Goal: Task Accomplishment & Management: Manage account settings

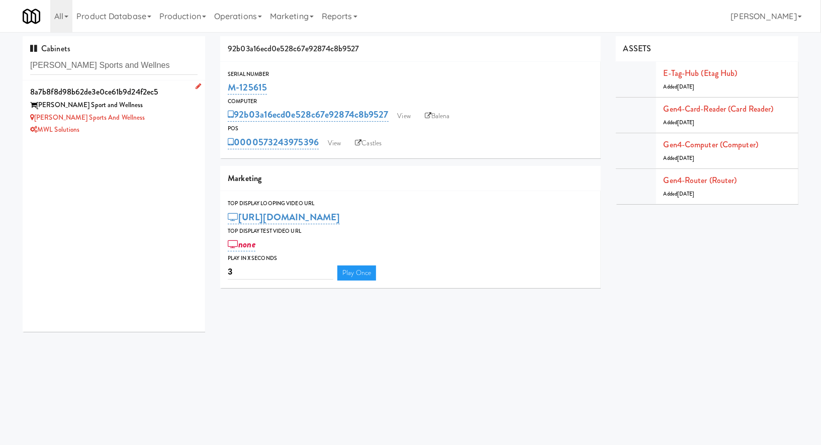
type input "Sorg Sports and Wellnes"
click at [135, 109] on div "Sorg Sport and Wellness" at bounding box center [113, 105] width 167 height 13
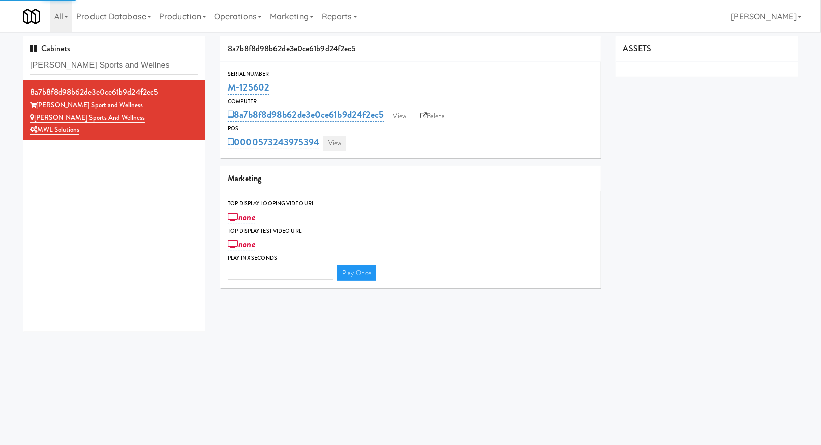
type input "3"
click at [335, 137] on link "View" at bounding box center [334, 143] width 23 height 15
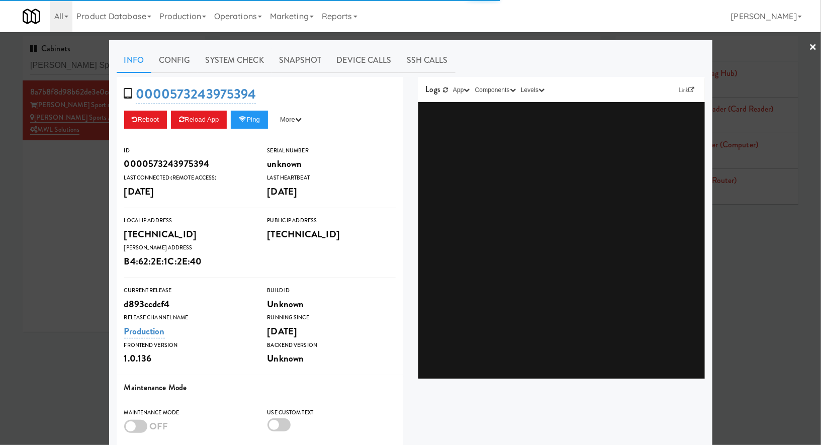
click at [281, 66] on link "Snapshot" at bounding box center [300, 60] width 58 height 25
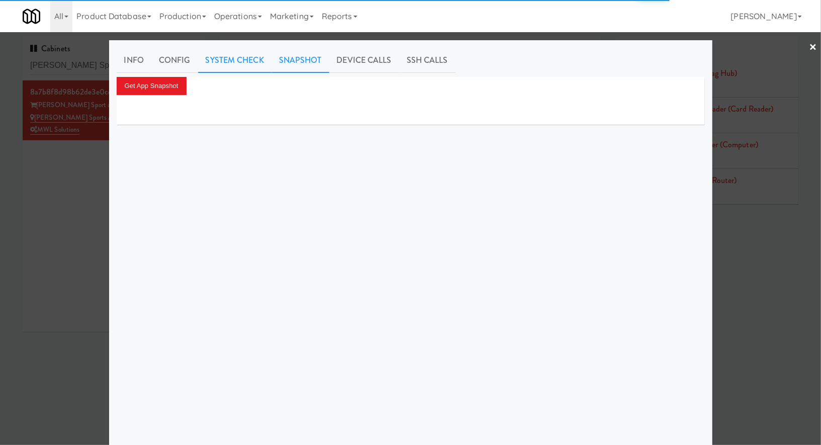
click at [251, 64] on link "System Check" at bounding box center [234, 60] width 73 height 25
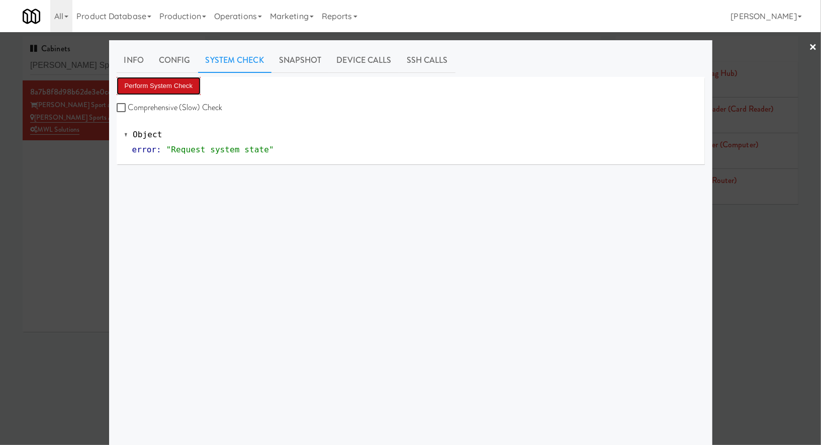
click at [168, 81] on button "Perform System Check" at bounding box center [159, 86] width 84 height 18
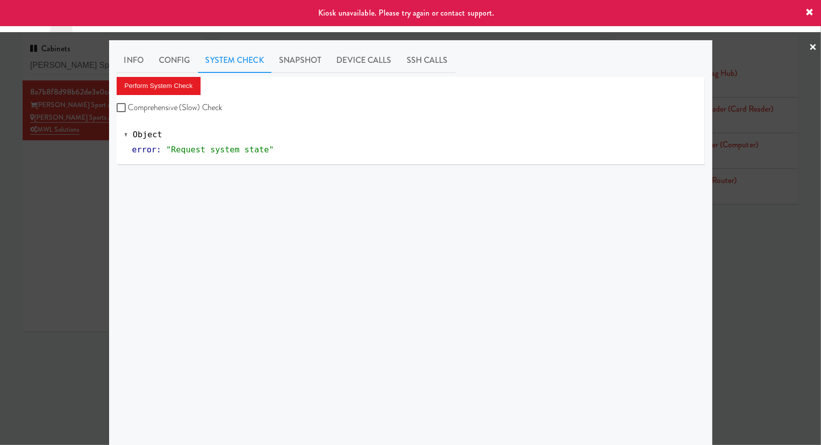
click at [89, 171] on div at bounding box center [410, 222] width 821 height 445
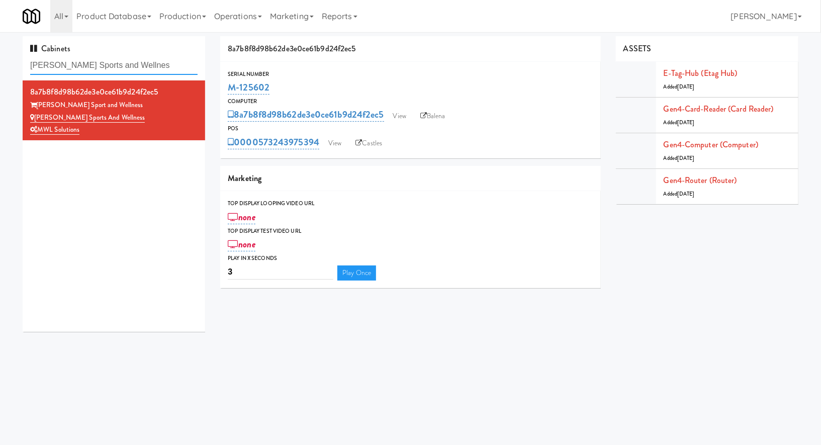
click at [139, 65] on input "Sorg Sports and Wellnes" at bounding box center [113, 65] width 167 height 19
paste input "The Sutton - Cooler #2"
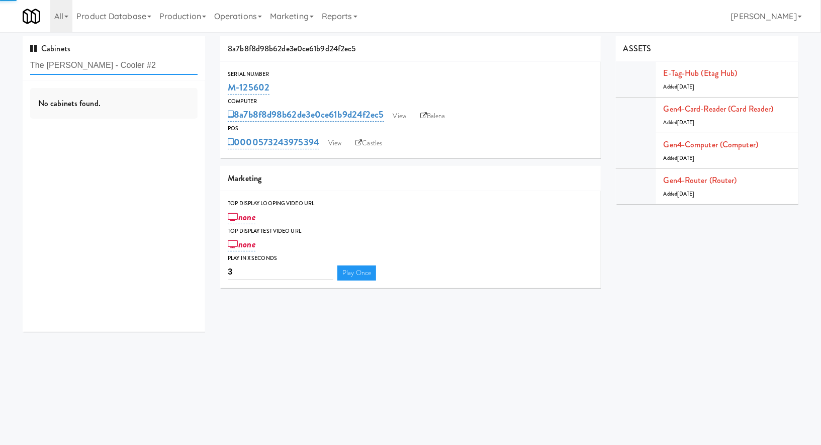
click at [139, 65] on input "The Sutton - Cooler #2" at bounding box center [113, 65] width 167 height 19
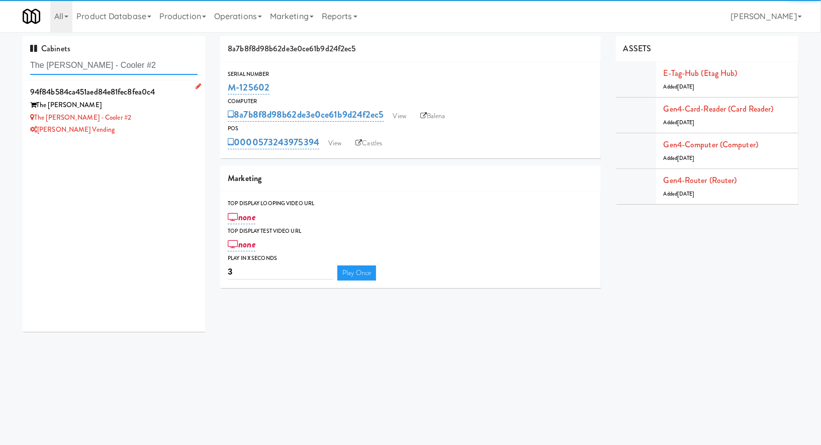
type input "The Sutton - Cooler #2"
click at [147, 103] on div "The Sutton" at bounding box center [113, 105] width 167 height 13
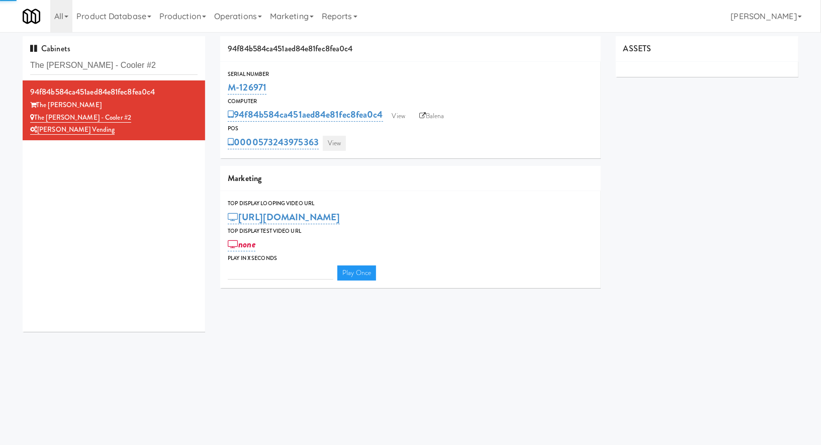
type input "3"
click at [344, 139] on link "View" at bounding box center [334, 143] width 23 height 15
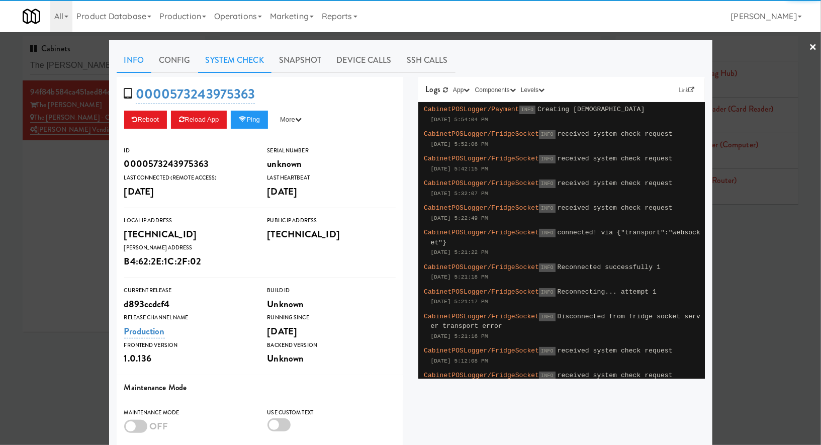
click at [245, 49] on link "System Check" at bounding box center [234, 60] width 73 height 25
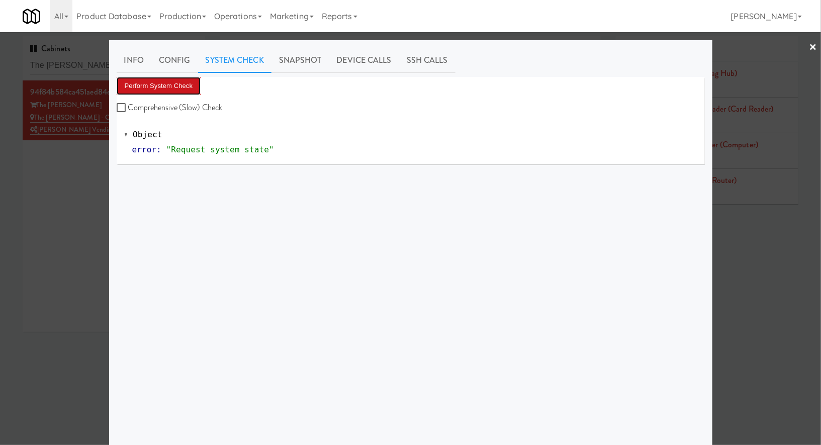
click at [182, 89] on button "Perform System Check" at bounding box center [159, 86] width 84 height 18
click at [92, 209] on div at bounding box center [410, 222] width 821 height 445
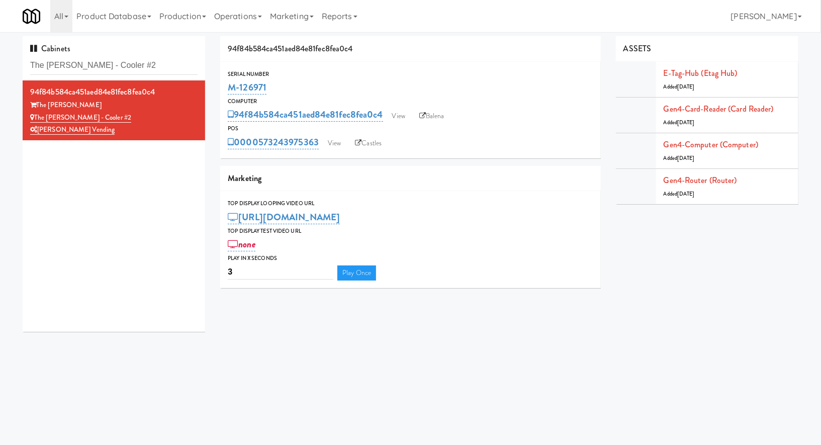
drag, startPoint x: 292, startPoint y: 88, endPoint x: 225, endPoint y: 88, distance: 66.8
click at [225, 88] on div "Serial Number M-126971" at bounding box center [410, 82] width 380 height 27
copy link "M-126971"
click at [143, 71] on input "The [PERSON_NAME] - Cooler #2" at bounding box center [113, 65] width 167 height 19
click at [143, 71] on input "The Sutton - Cooler #2" at bounding box center [113, 65] width 167 height 19
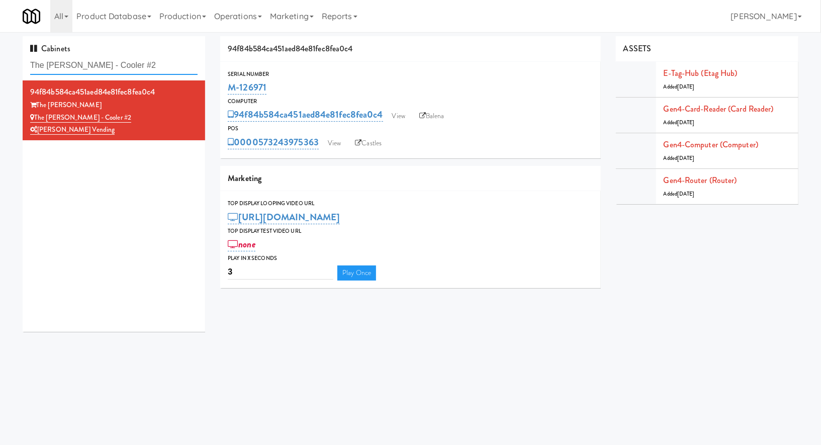
click at [143, 71] on input "The Sutton - Cooler #2" at bounding box center [113, 65] width 167 height 19
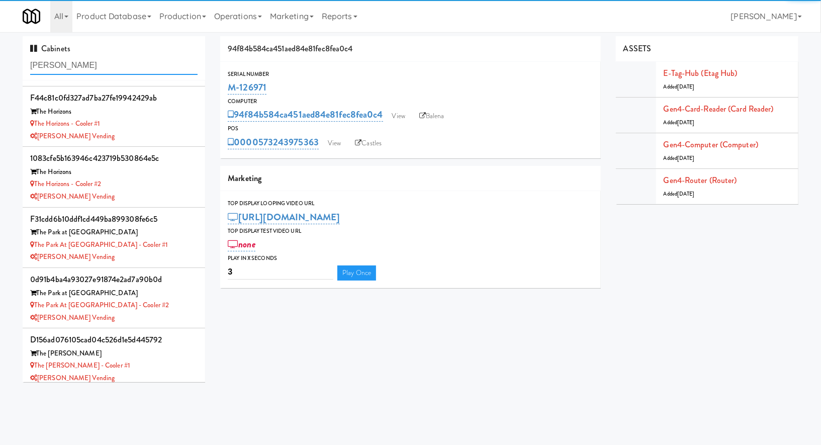
scroll to position [542, 0]
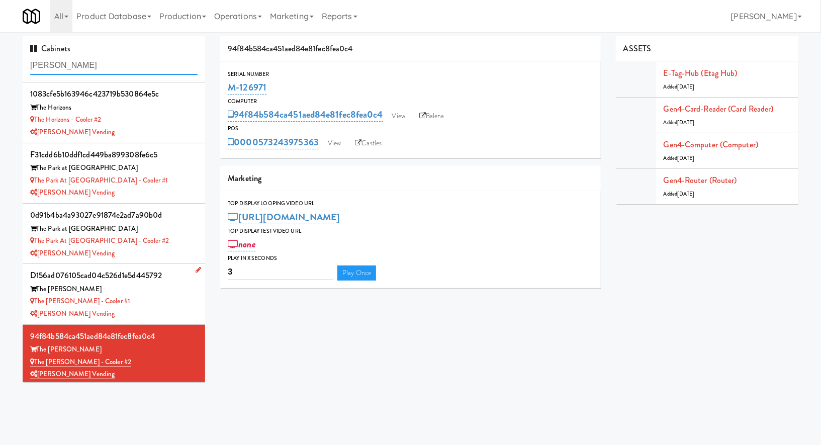
type input "delong"
click at [147, 283] on div "The Sutton" at bounding box center [113, 289] width 167 height 13
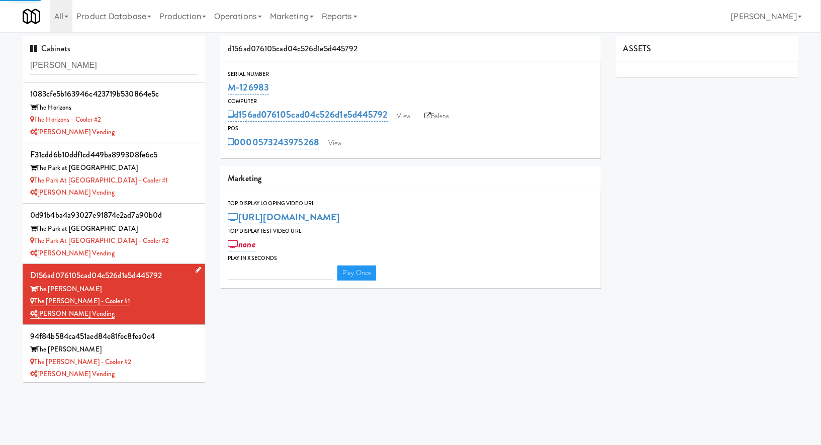
type input "3"
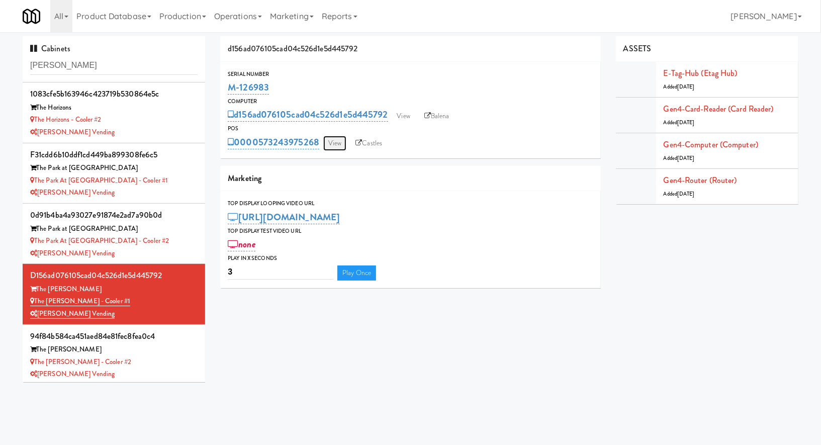
click at [340, 144] on link "View" at bounding box center [334, 143] width 23 height 15
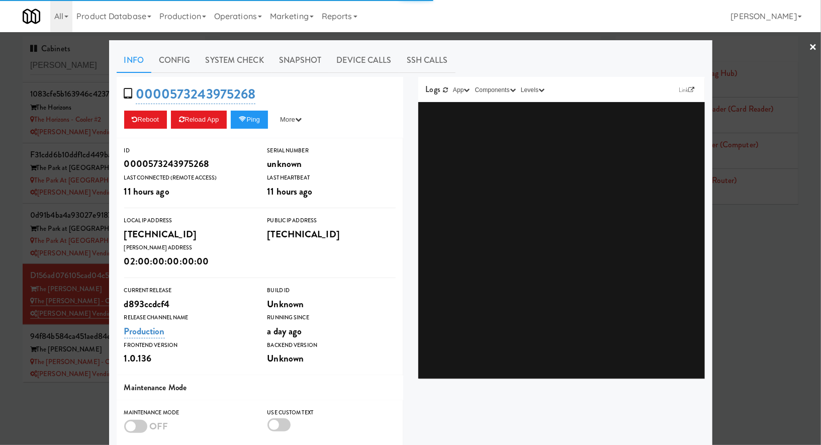
click at [271, 73] on div "Info Config System Check Snapshot Device Calls SSH Calls 0000573243975268 Reboo…" at bounding box center [411, 294] width 588 height 492
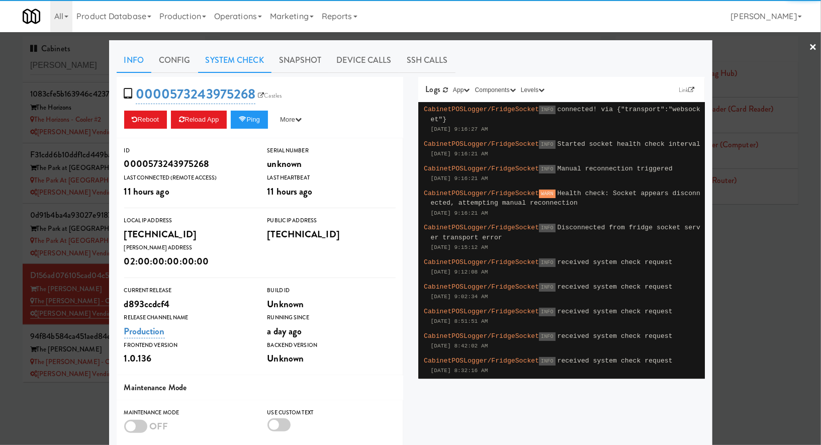
click at [243, 60] on link "System Check" at bounding box center [234, 60] width 73 height 25
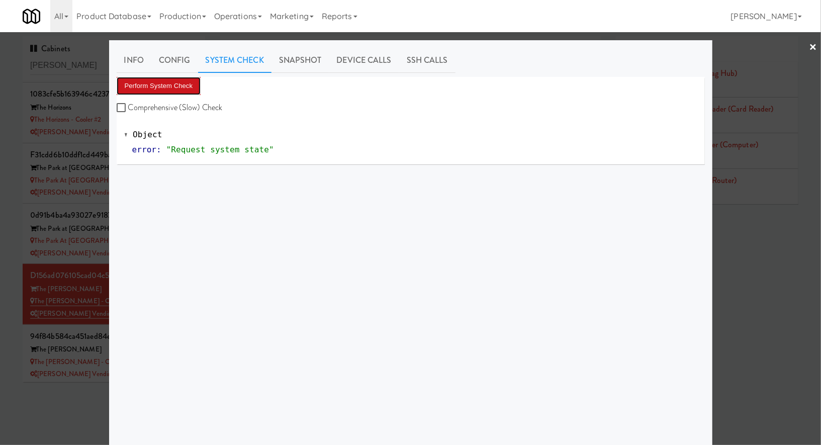
click at [185, 86] on button "Perform System Check" at bounding box center [159, 86] width 84 height 18
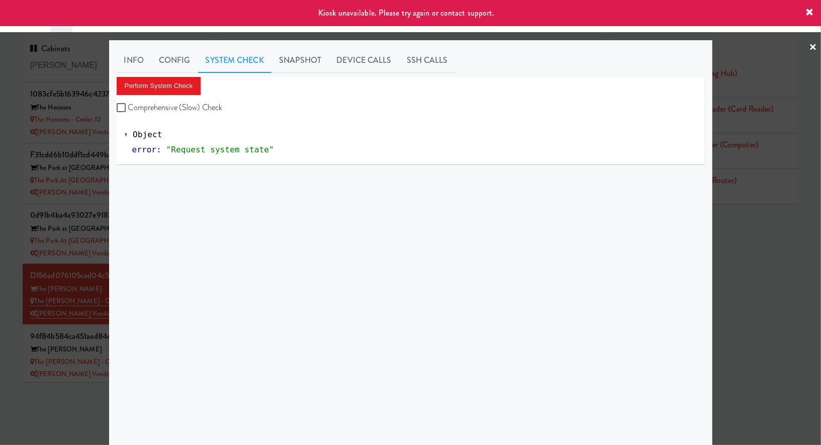
click at [100, 381] on div at bounding box center [410, 222] width 821 height 445
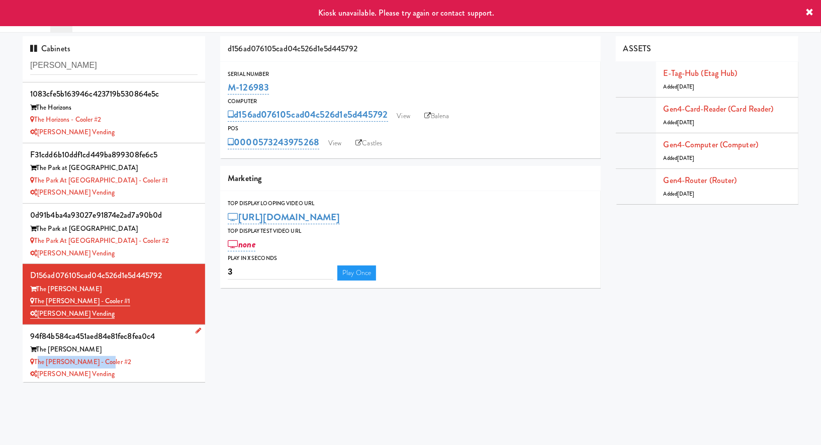
drag, startPoint x: 126, startPoint y: 362, endPoint x: 37, endPoint y: 358, distance: 89.0
click at [37, 358] on div "The Sutton - Cooler #2" at bounding box center [113, 362] width 167 height 13
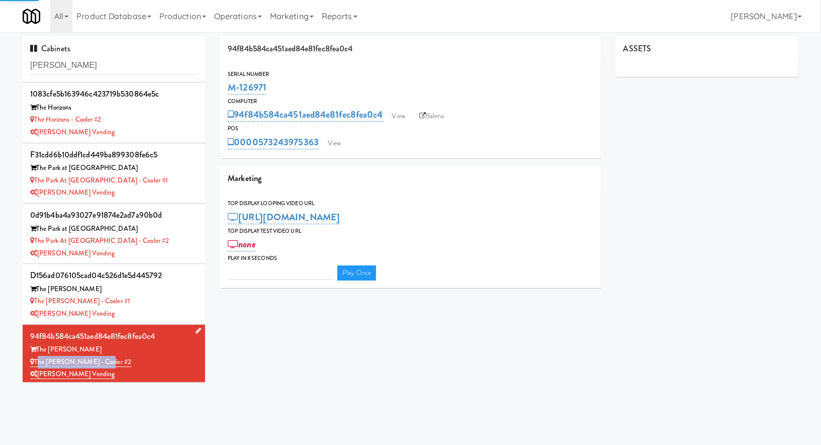
type input "3"
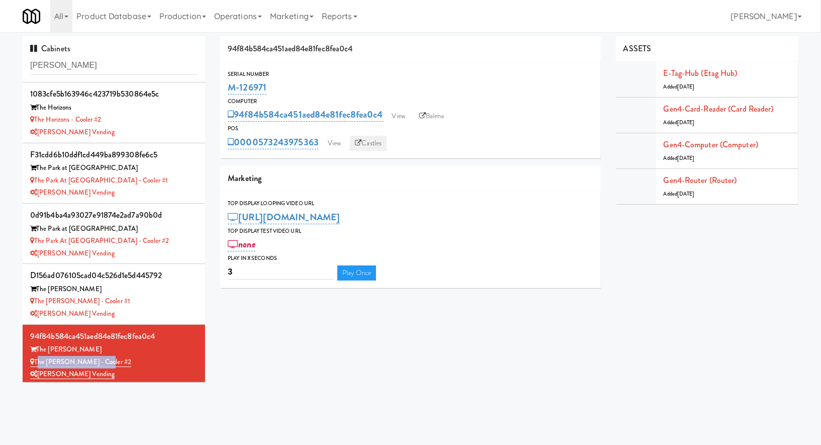
click at [376, 143] on link "Castles" at bounding box center [368, 143] width 37 height 15
click at [440, 118] on link "Balena" at bounding box center [431, 116] width 35 height 15
drag, startPoint x: 275, startPoint y: 82, endPoint x: 230, endPoint y: 82, distance: 45.2
click at [230, 82] on div "M-126971" at bounding box center [410, 87] width 365 height 17
copy link "M-126971"
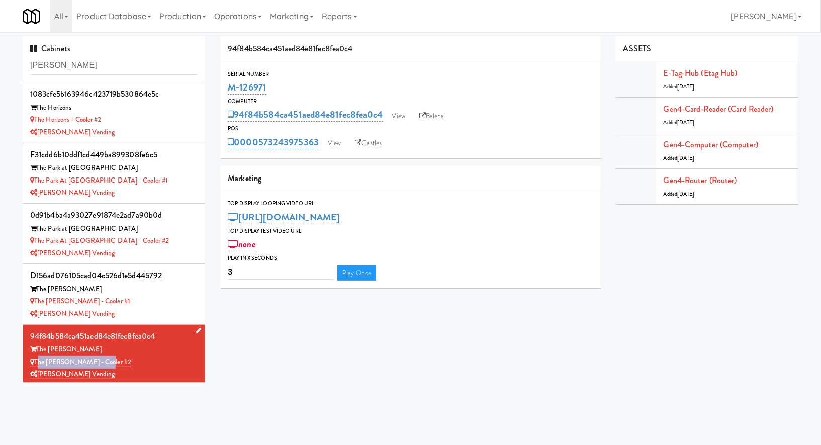
drag, startPoint x: 106, startPoint y: 361, endPoint x: 35, endPoint y: 359, distance: 70.9
click at [35, 359] on div "The Sutton - Cooler #2" at bounding box center [113, 362] width 167 height 13
copy link "The Sutton - Cooler #2"
click at [147, 308] on div "[PERSON_NAME] Vending" at bounding box center [113, 314] width 167 height 13
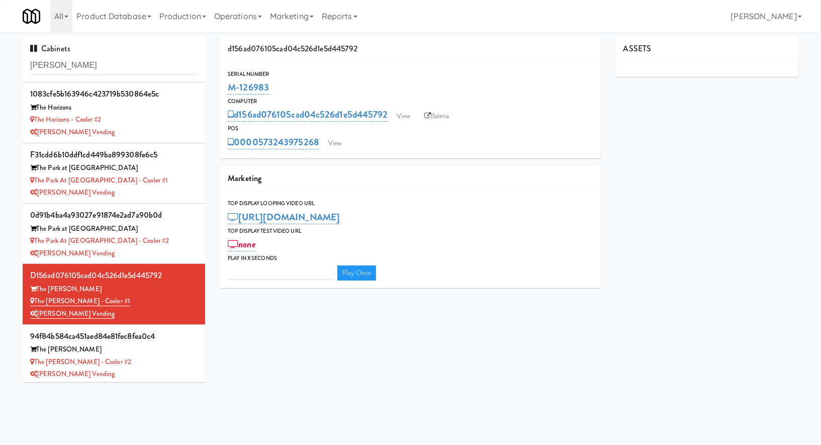
type input "3"
drag, startPoint x: 290, startPoint y: 89, endPoint x: 221, endPoint y: 88, distance: 69.3
click at [221, 88] on div "Serial Number M-126983" at bounding box center [410, 82] width 380 height 27
copy link "M-126983"
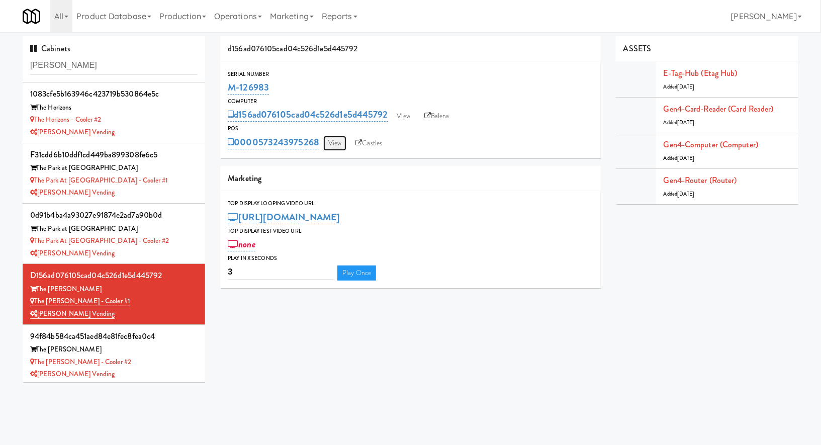
click at [340, 144] on link "View" at bounding box center [334, 143] width 23 height 15
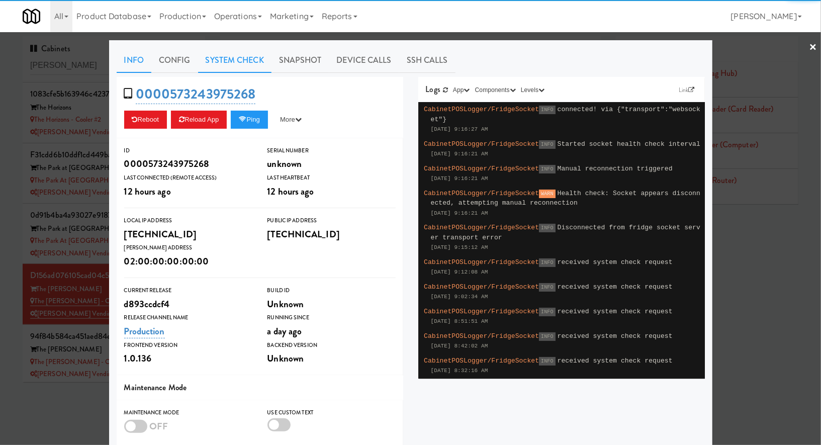
click at [248, 61] on link "System Check" at bounding box center [234, 60] width 73 height 25
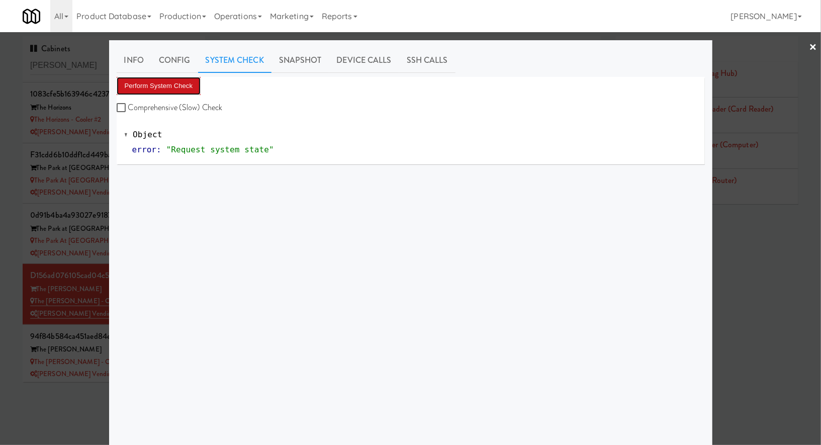
click at [179, 84] on button "Perform System Check" at bounding box center [159, 86] width 84 height 18
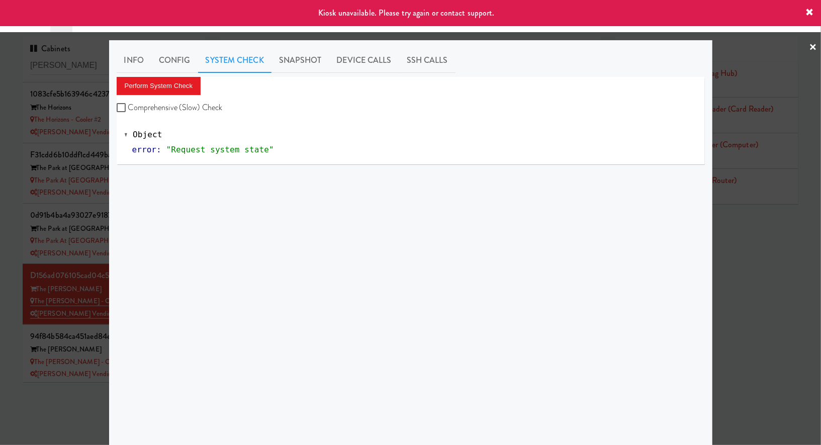
click at [95, 307] on div at bounding box center [410, 222] width 821 height 445
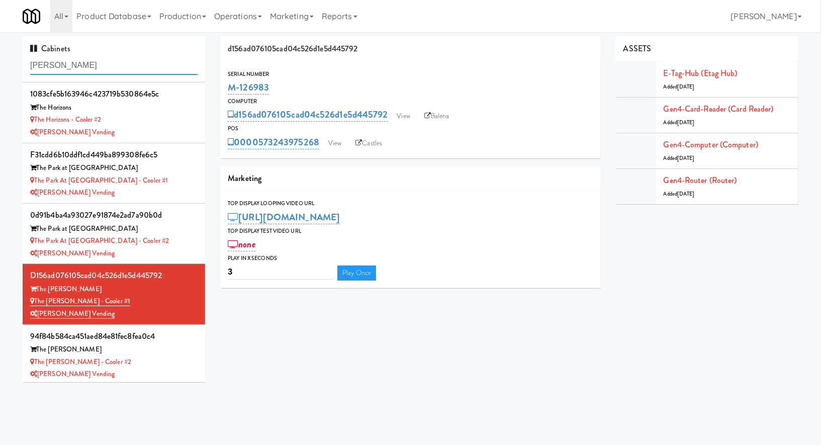
click at [121, 64] on input "delong" at bounding box center [113, 65] width 167 height 19
paste input "Odyssey Health Care"
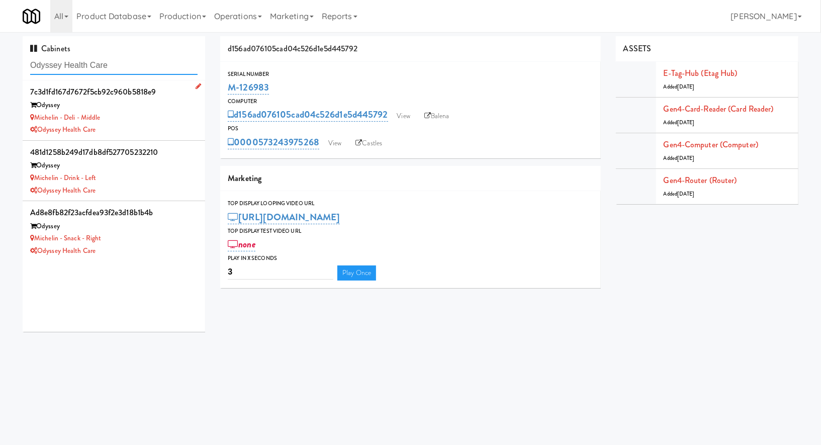
type input "Odyssey Health Care"
click at [141, 126] on div "Odyssey Health Care" at bounding box center [113, 130] width 167 height 13
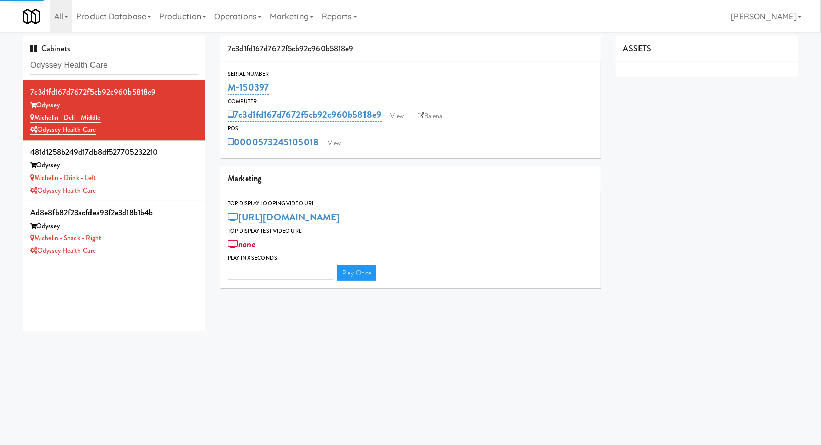
type input "3"
click at [332, 143] on link "View" at bounding box center [334, 143] width 23 height 15
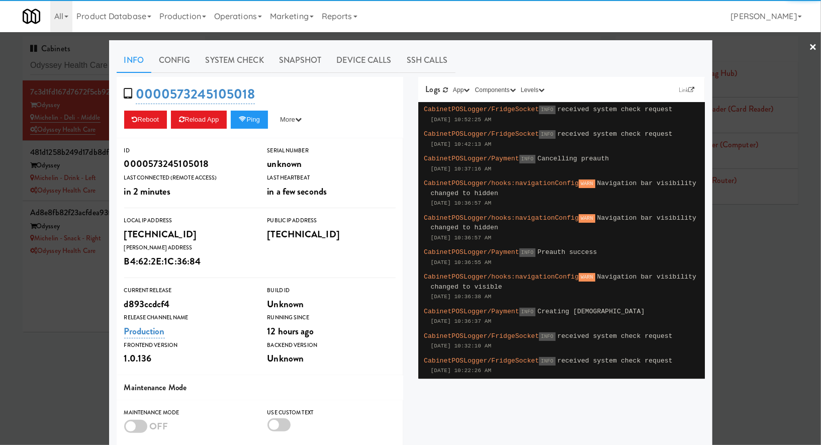
click at [79, 297] on div at bounding box center [410, 222] width 821 height 445
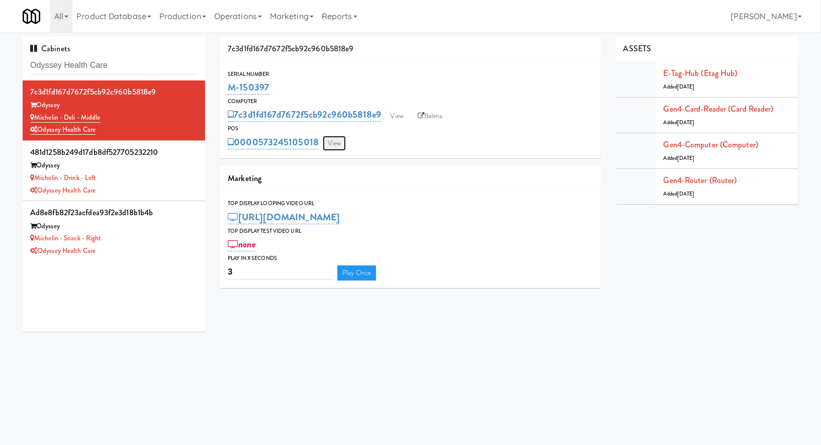
click at [334, 145] on link "View" at bounding box center [334, 143] width 23 height 15
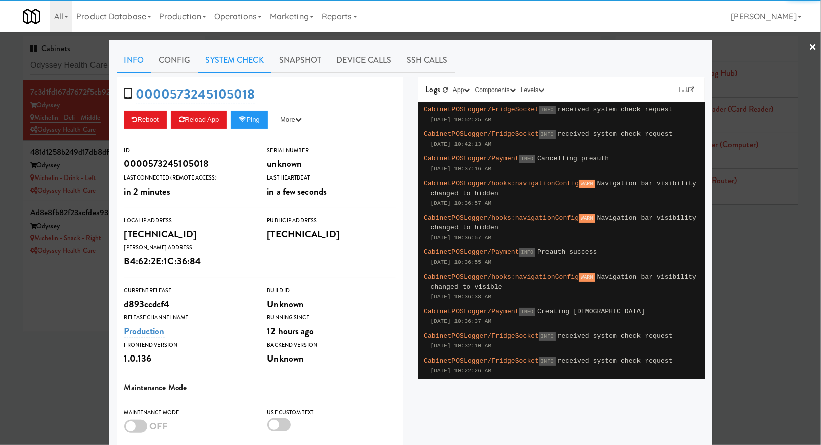
click at [268, 60] on link "System Check" at bounding box center [234, 60] width 73 height 25
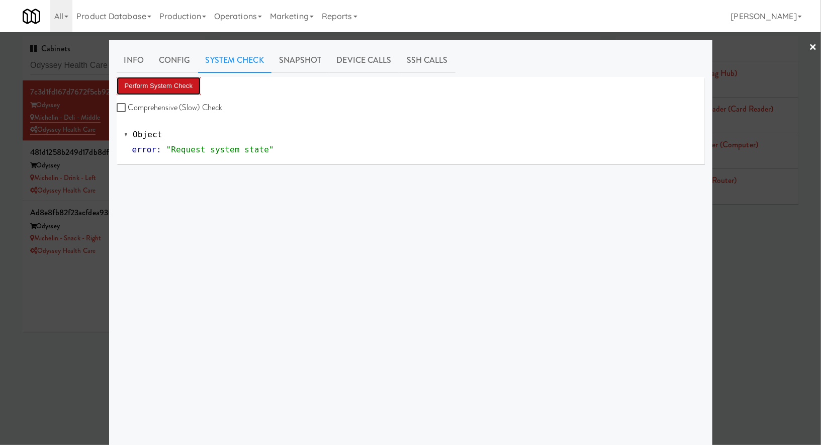
click at [198, 82] on button "Perform System Check" at bounding box center [159, 86] width 84 height 18
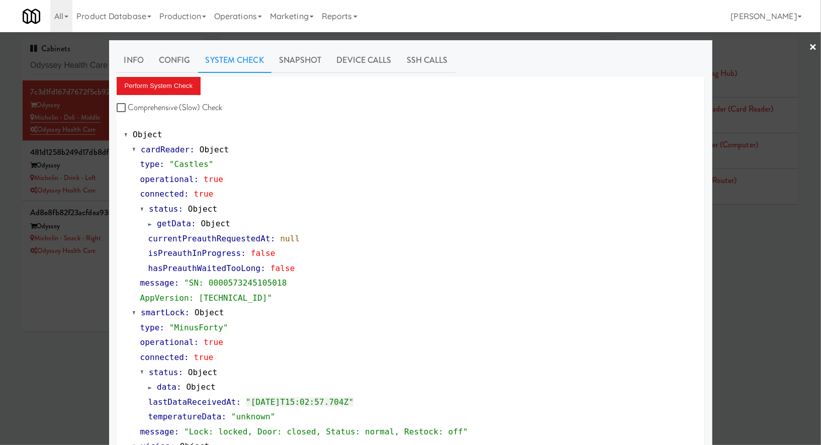
click at [105, 199] on div at bounding box center [410, 222] width 821 height 445
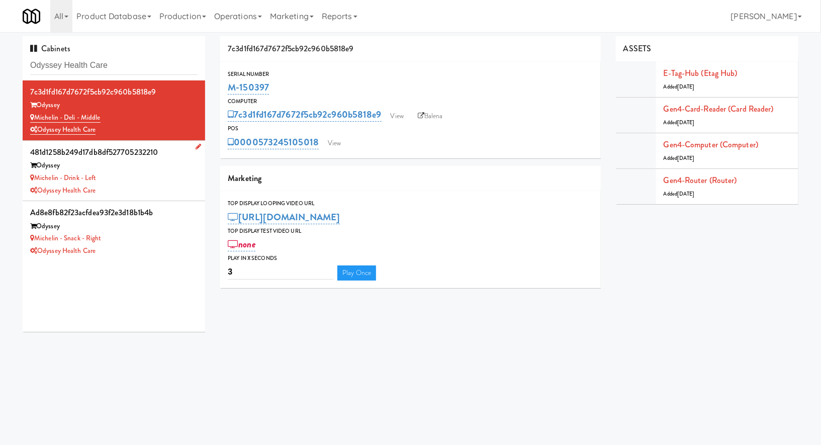
click at [106, 199] on li "481d1258b249d17db8df527705232210 Odyssey Michelin - Drink - Left Odyssey Health…" at bounding box center [114, 171] width 182 height 60
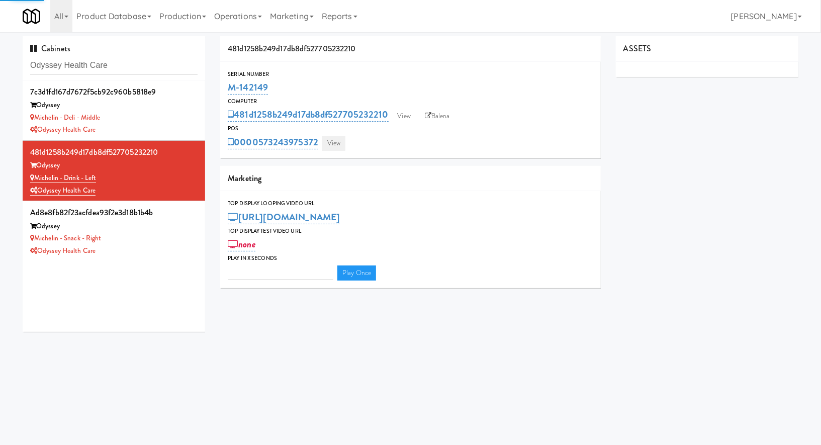
type input "3"
click at [327, 139] on link "View" at bounding box center [333, 143] width 23 height 15
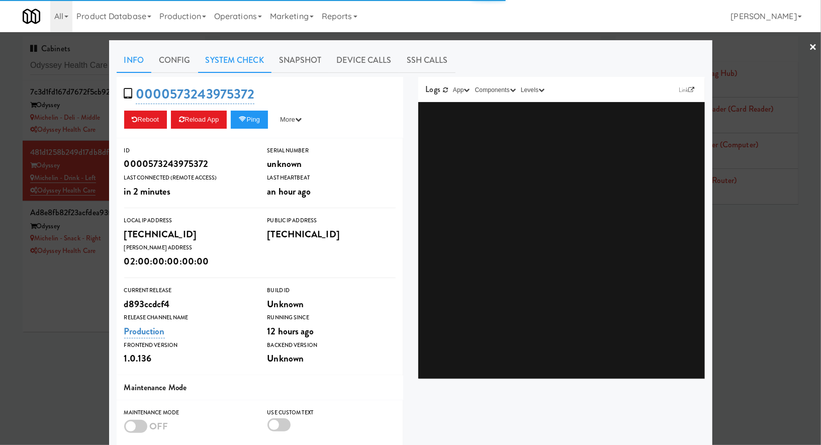
click at [249, 59] on link "System Check" at bounding box center [234, 60] width 73 height 25
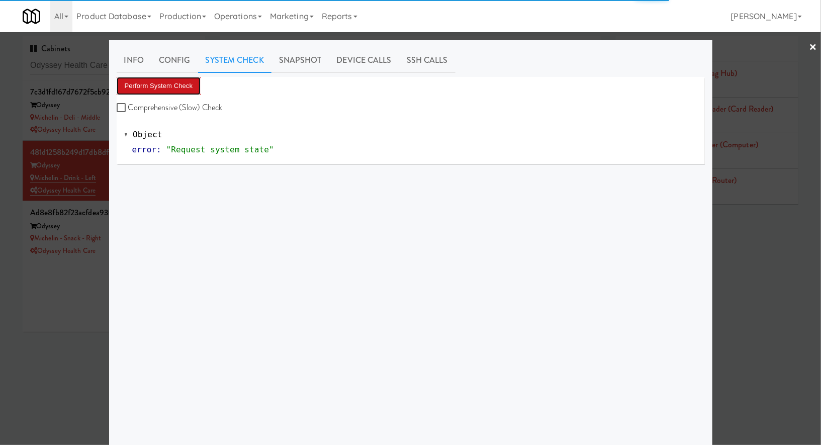
click at [195, 83] on button "Perform System Check" at bounding box center [159, 86] width 84 height 18
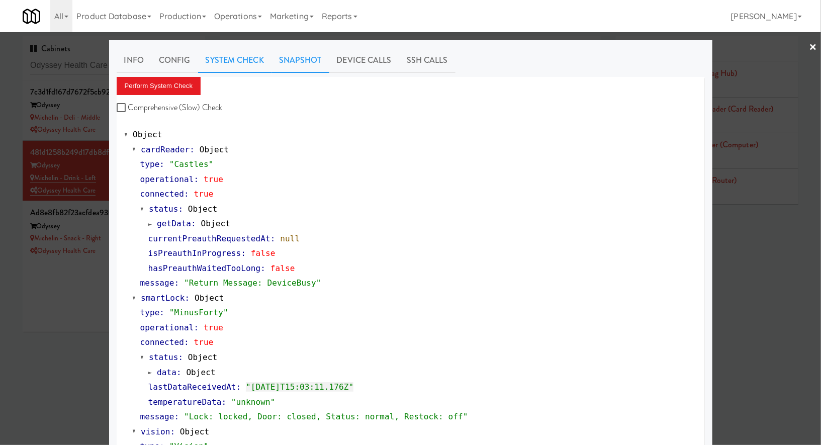
click at [307, 56] on link "Snapshot" at bounding box center [300, 60] width 58 height 25
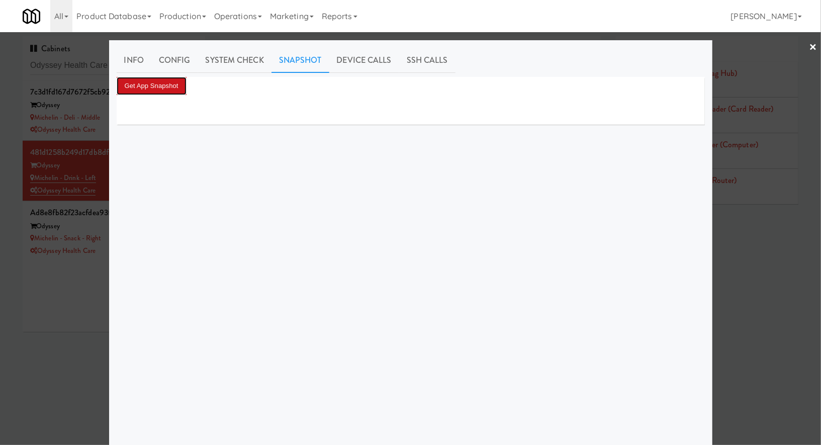
click at [178, 85] on button "Get App Snapshot" at bounding box center [152, 86] width 70 height 18
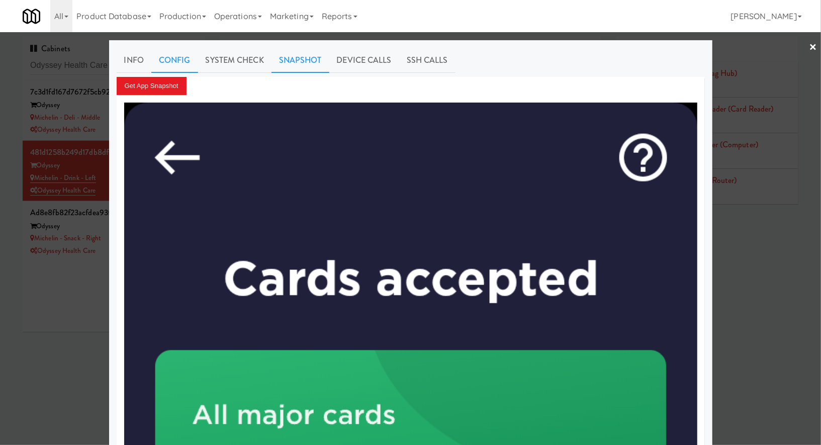
click at [175, 64] on link "Config" at bounding box center [174, 60] width 47 height 25
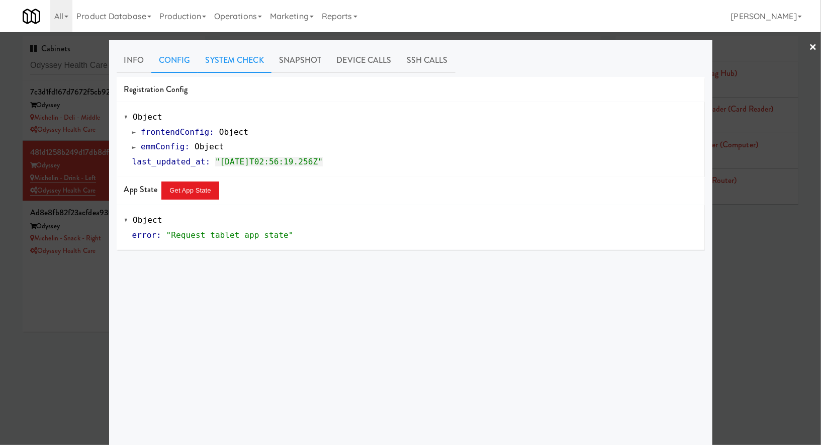
click at [217, 68] on link "System Check" at bounding box center [234, 60] width 73 height 25
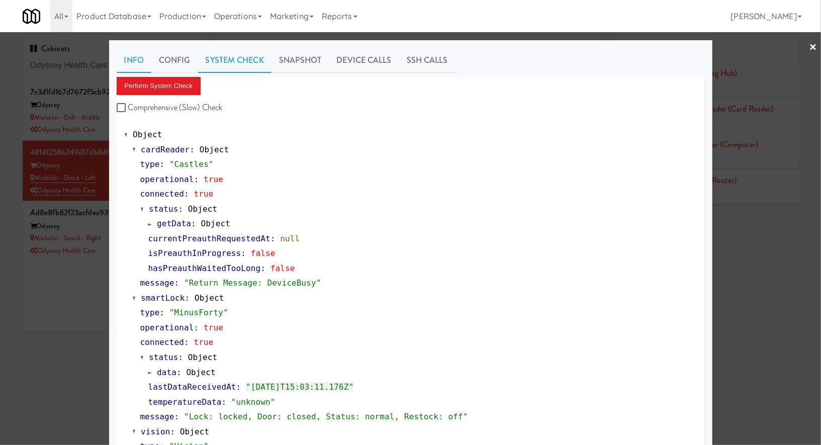
click at [136, 62] on link "Info" at bounding box center [134, 60] width 35 height 25
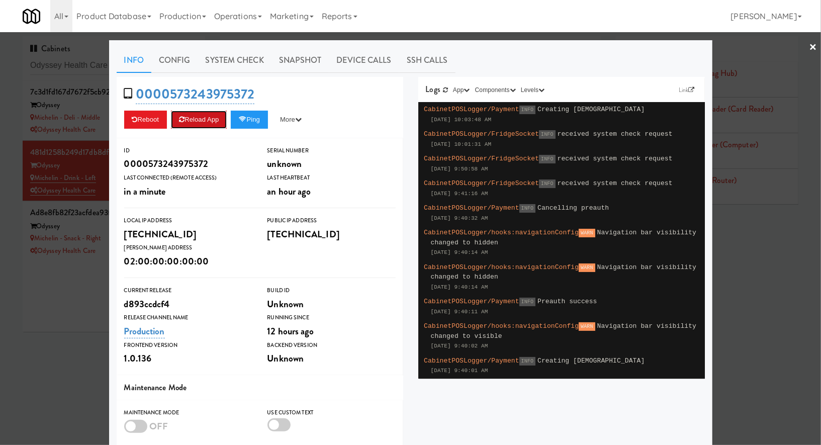
click at [197, 112] on button "Reload App" at bounding box center [199, 120] width 56 height 18
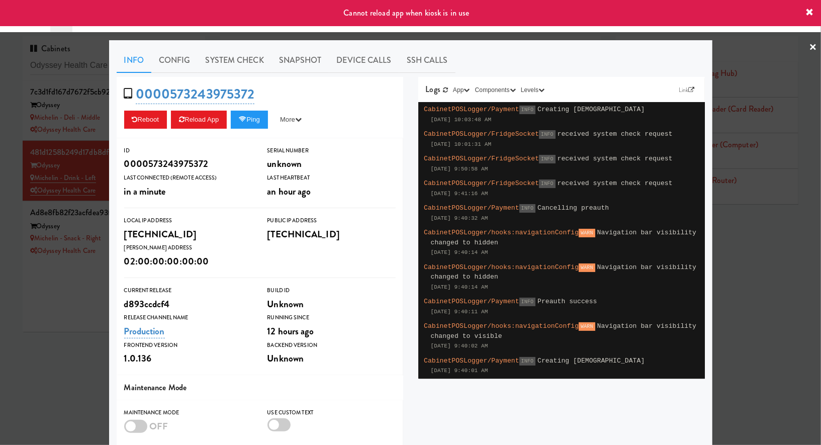
click at [80, 267] on div at bounding box center [410, 222] width 821 height 445
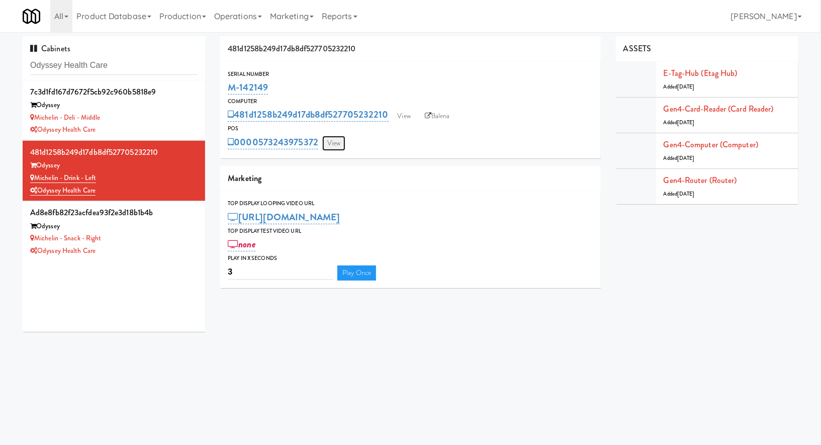
click at [335, 139] on link "View" at bounding box center [333, 143] width 23 height 15
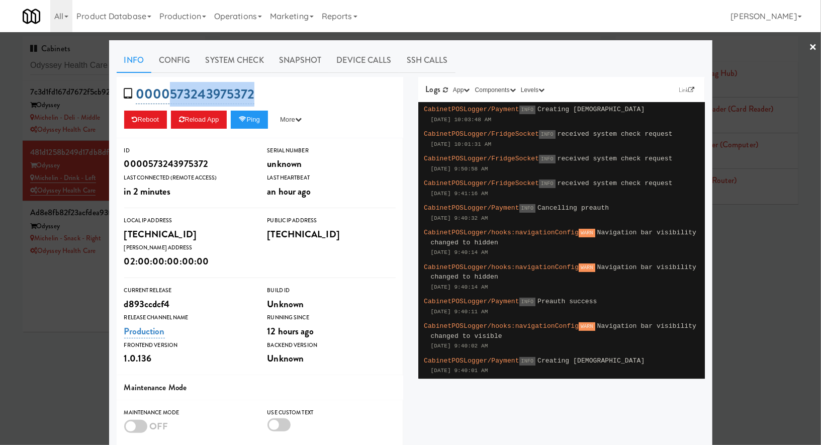
drag, startPoint x: 297, startPoint y: 90, endPoint x: 170, endPoint y: 99, distance: 127.4
click at [170, 99] on div "0000573243975372 Reboot Reload App Ping More Ping Server Restart Server Force R…" at bounding box center [260, 107] width 286 height 61
copy link "573243975372"
click at [292, 55] on link "Snapshot" at bounding box center [300, 60] width 58 height 25
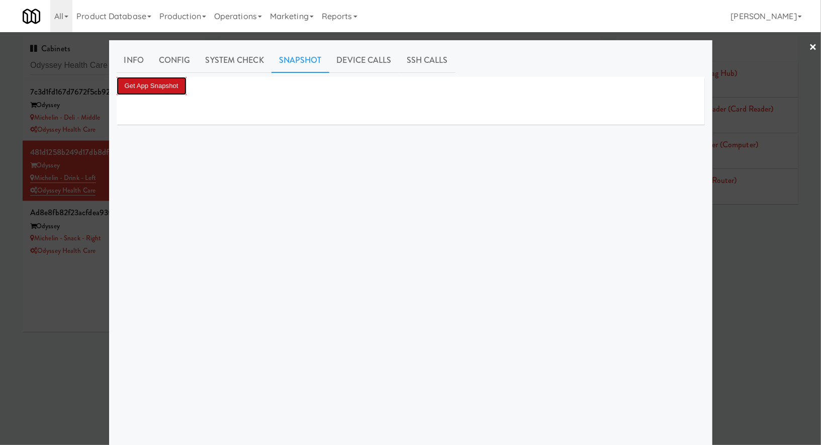
click at [177, 81] on button "Get App Snapshot" at bounding box center [152, 86] width 70 height 18
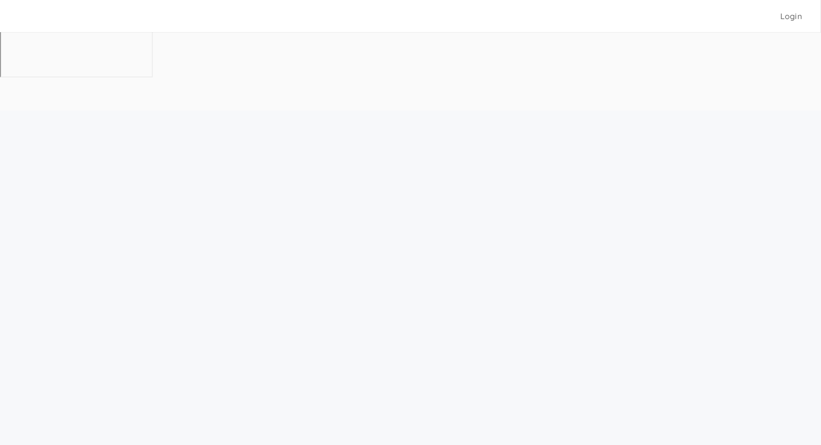
scroll to position [32, 0]
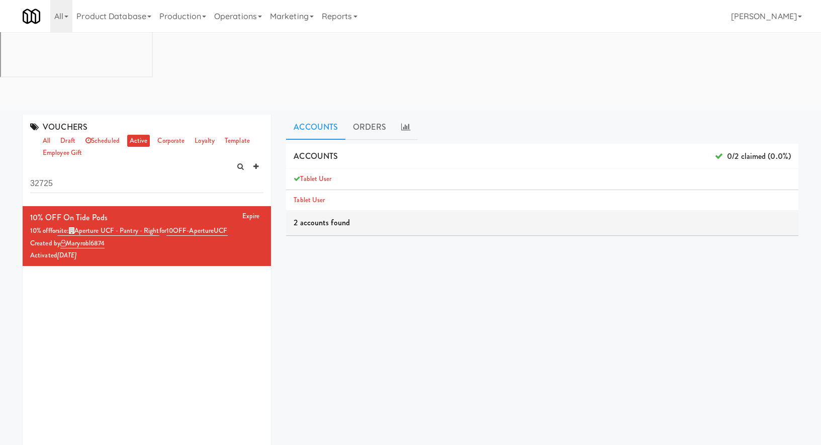
scroll to position [32, 0]
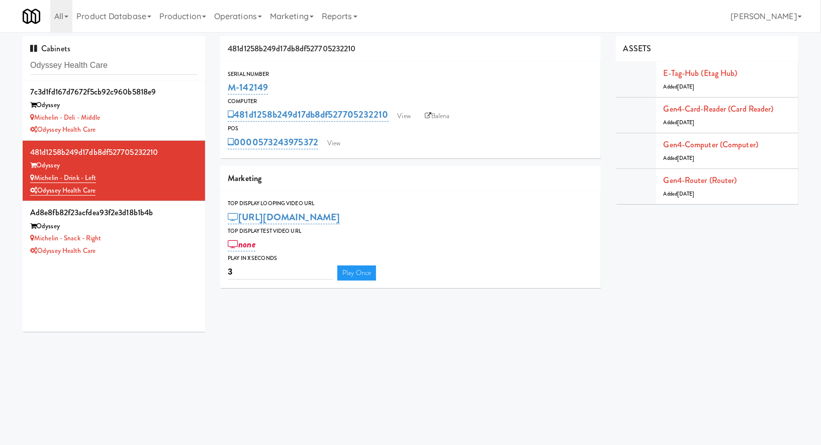
click at [81, 61] on input "Odyssey Health Care" at bounding box center [113, 65] width 167 height 19
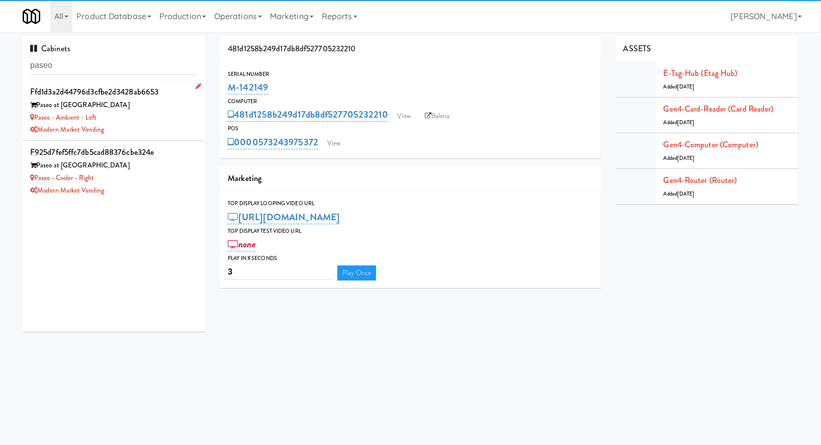
type input "paseo"
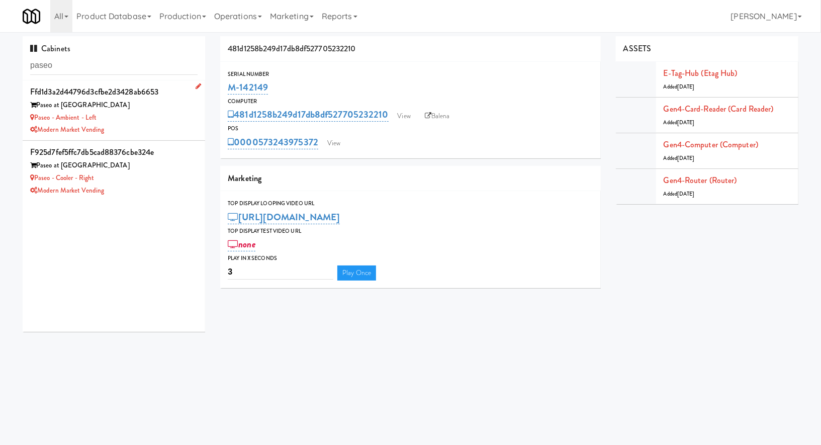
click at [125, 125] on div "Modern Market Vending" at bounding box center [113, 130] width 167 height 13
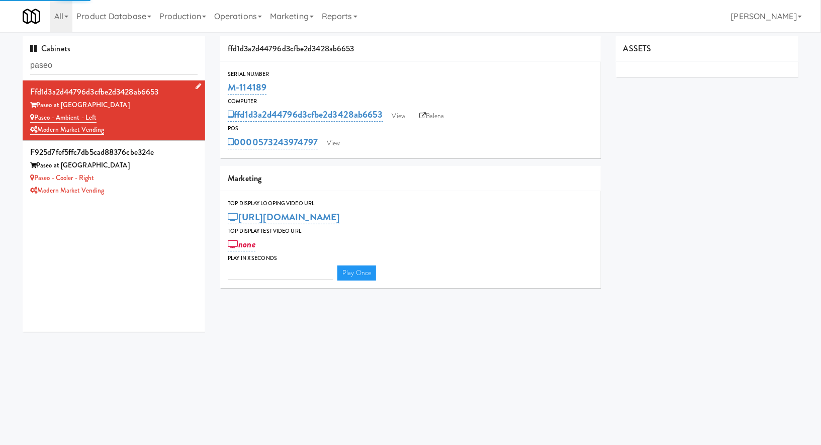
type input "3"
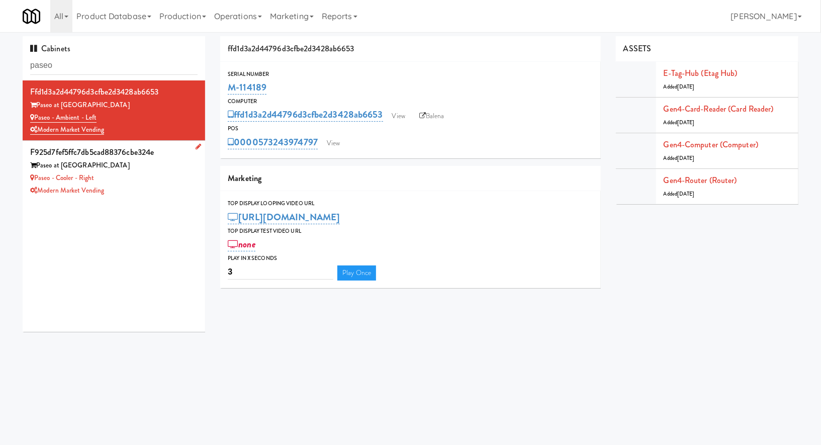
click at [165, 177] on div "Paseo - Cooler - Right" at bounding box center [113, 178] width 167 height 13
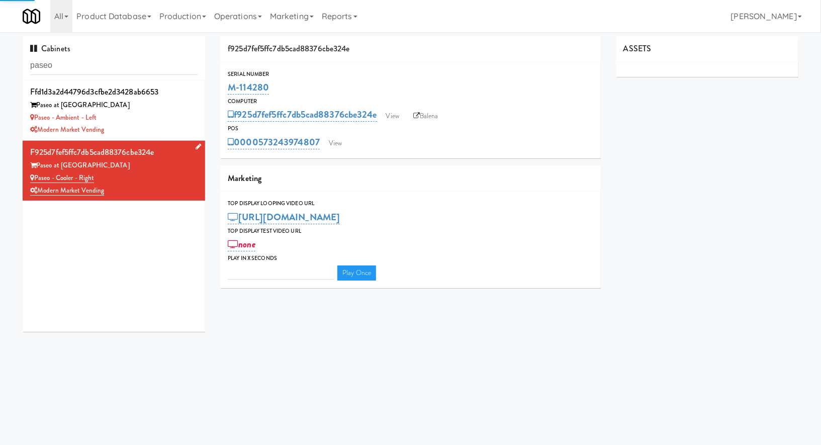
type input "3"
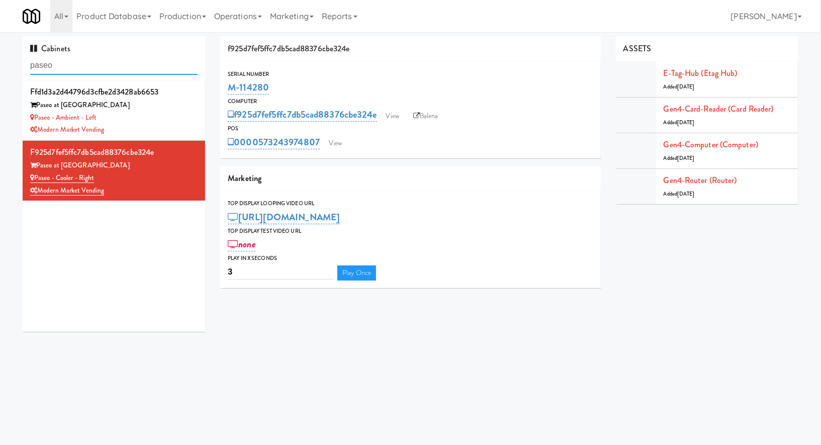
click at [102, 72] on input "paseo" at bounding box center [113, 65] width 167 height 19
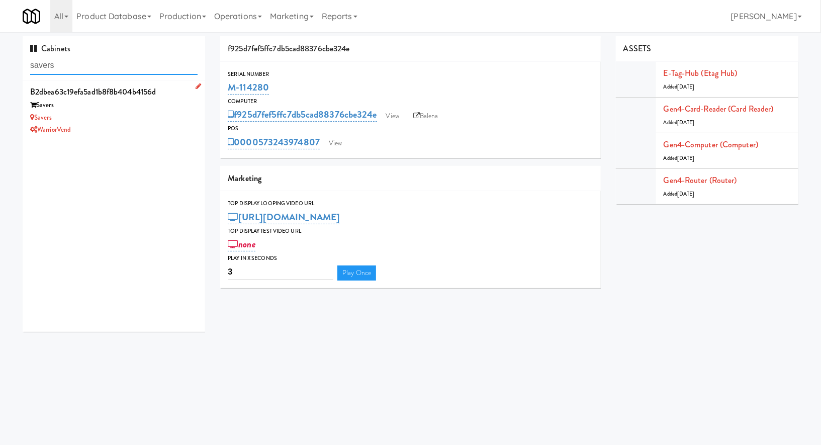
type input "savers"
click at [114, 121] on div "Savers" at bounding box center [113, 118] width 167 height 13
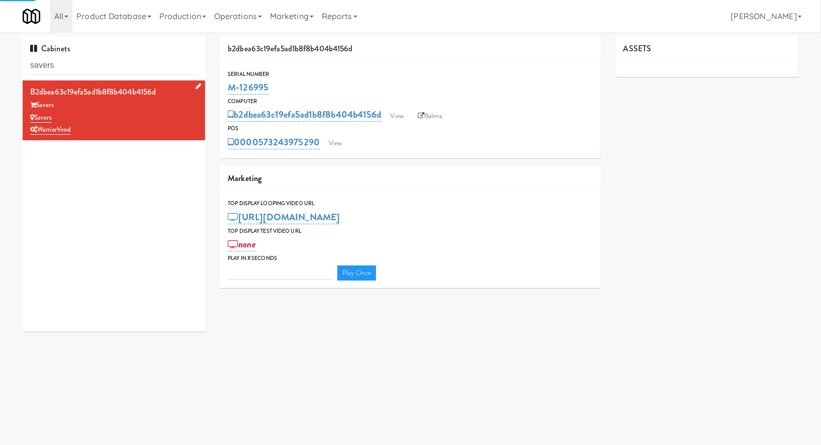
type input "3"
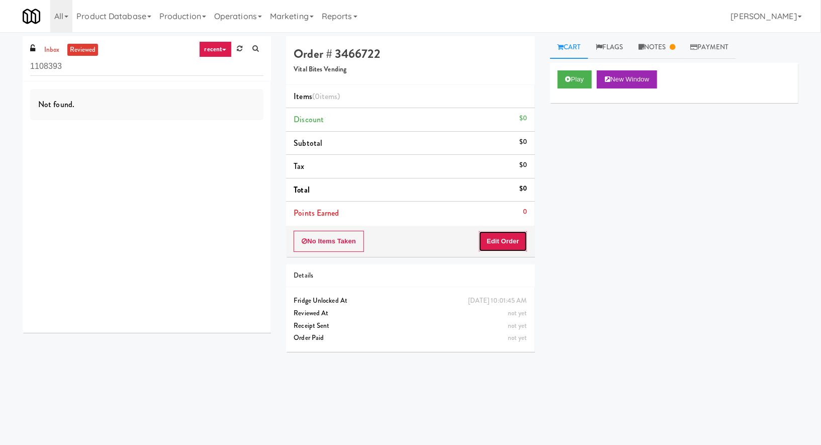
click at [499, 239] on button "Edit Order" at bounding box center [502, 241] width 49 height 21
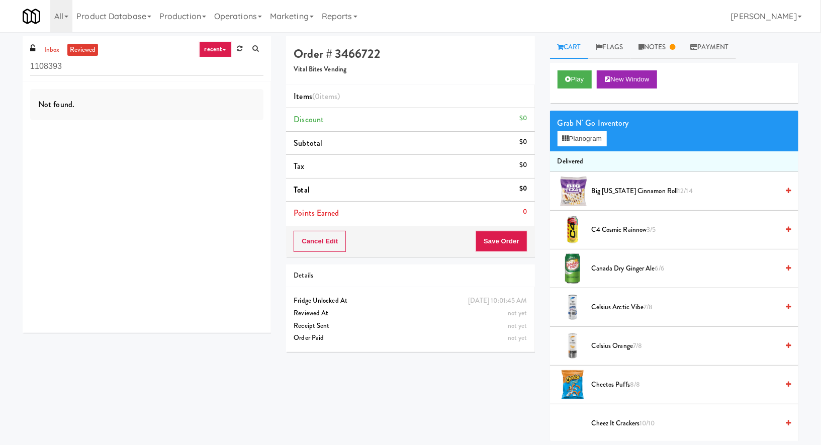
scroll to position [1309, 0]
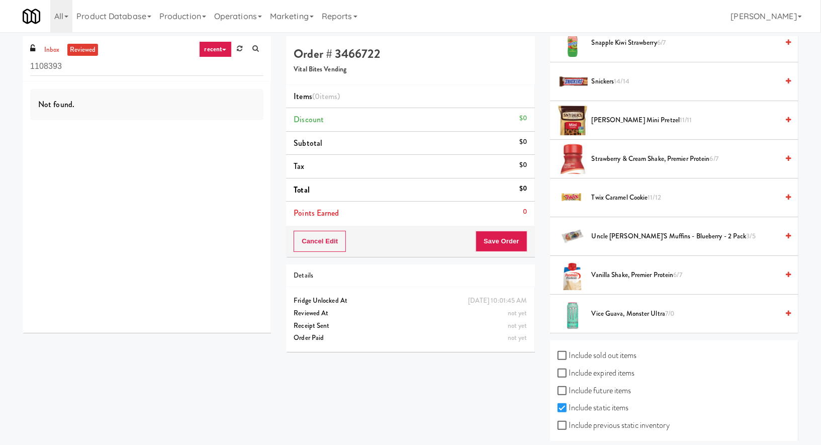
click at [616, 308] on span "Vice Guava, Monster Ultra 7/0" at bounding box center [684, 314] width 186 height 13
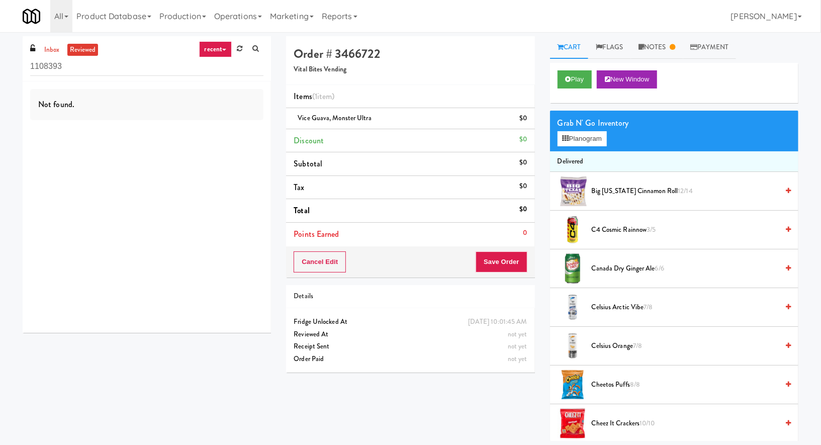
scroll to position [1309, 0]
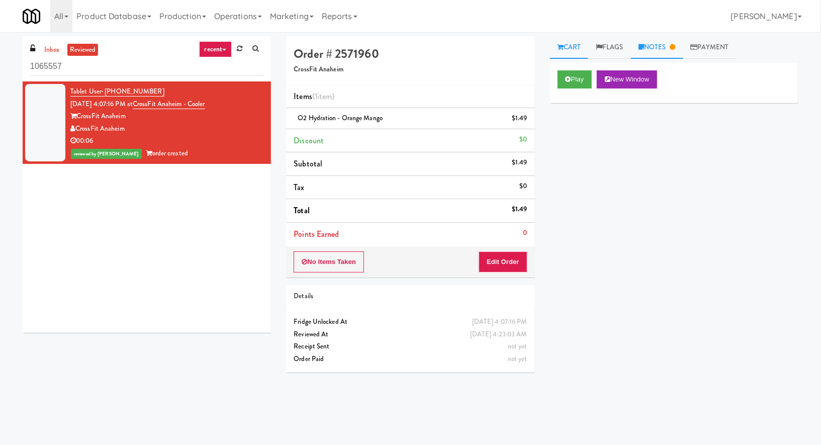
click at [648, 52] on link "Notes" at bounding box center [657, 47] width 52 height 23
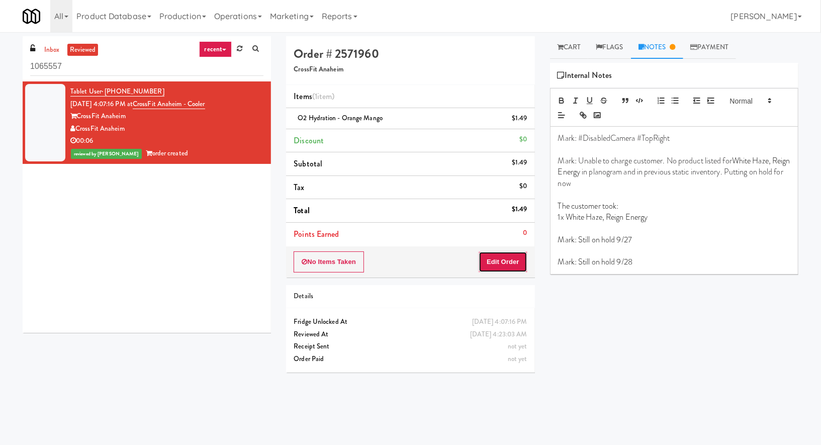
click at [504, 259] on button "Edit Order" at bounding box center [502, 261] width 49 height 21
click at [567, 48] on link "Cart" at bounding box center [569, 47] width 39 height 23
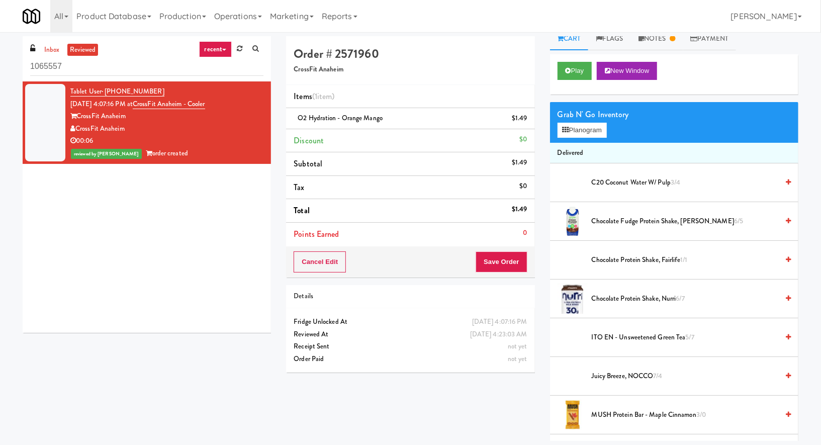
scroll to position [10, 0]
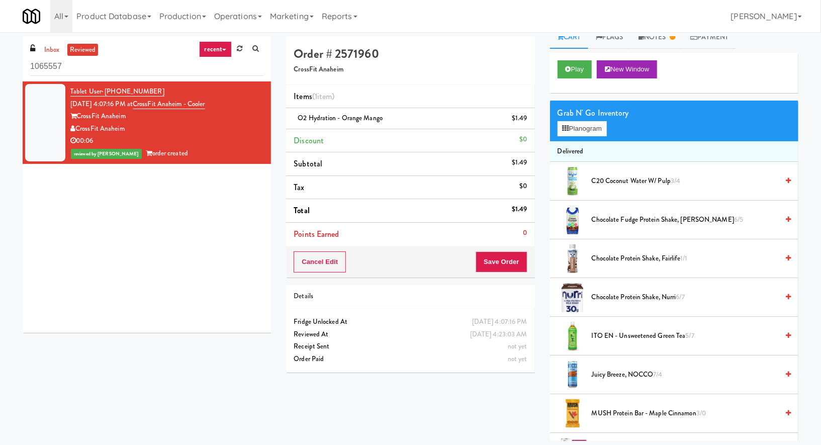
click at [662, 377] on span "7/4" at bounding box center [657, 374] width 9 height 10
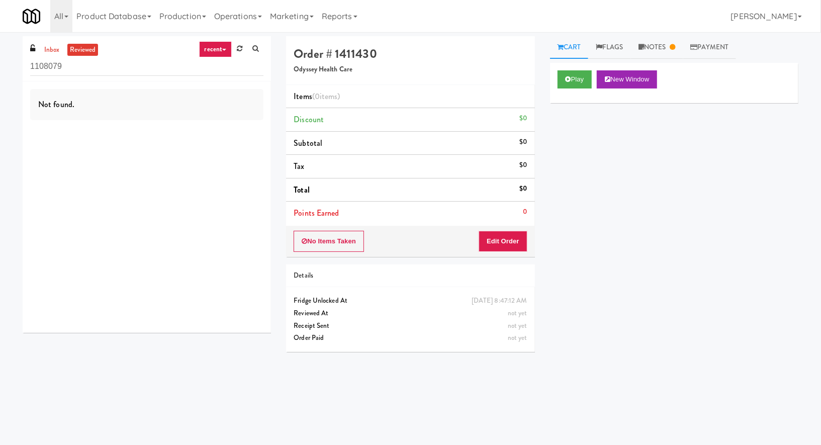
click at [36, 47] on span at bounding box center [34, 49] width 9 height 12
click at [49, 49] on link "inbox" at bounding box center [52, 50] width 21 height 13
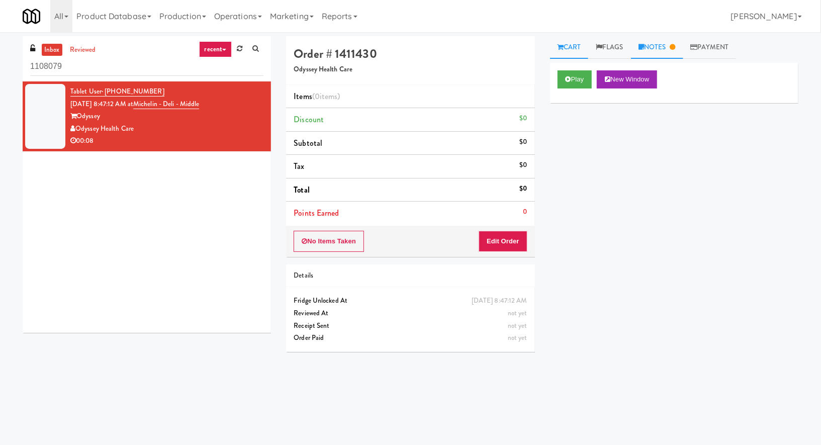
click at [669, 48] on link "Notes" at bounding box center [657, 47] width 52 height 23
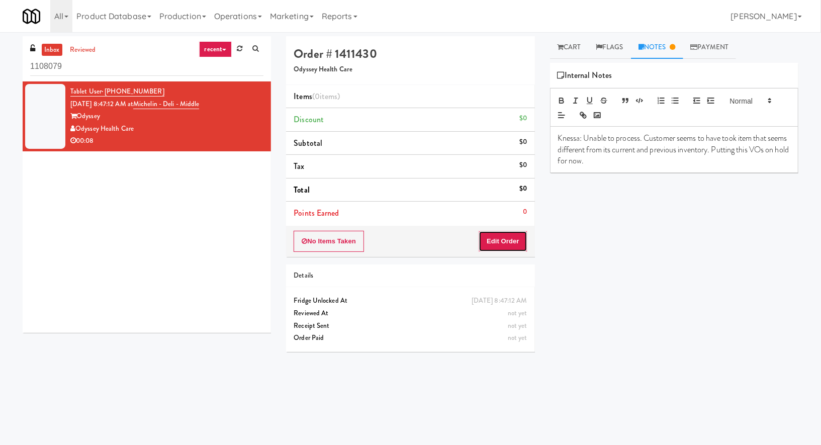
click at [515, 237] on button "Edit Order" at bounding box center [502, 241] width 49 height 21
click at [569, 51] on link "Cart" at bounding box center [569, 47] width 39 height 23
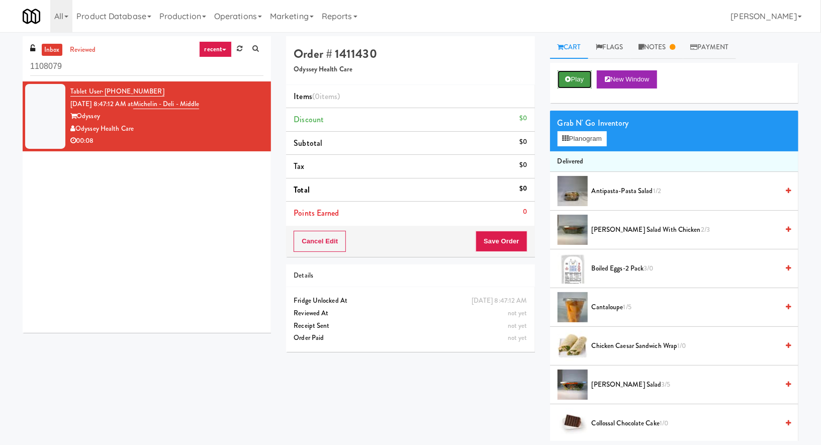
click at [566, 79] on icon at bounding box center [568, 79] width 6 height 7
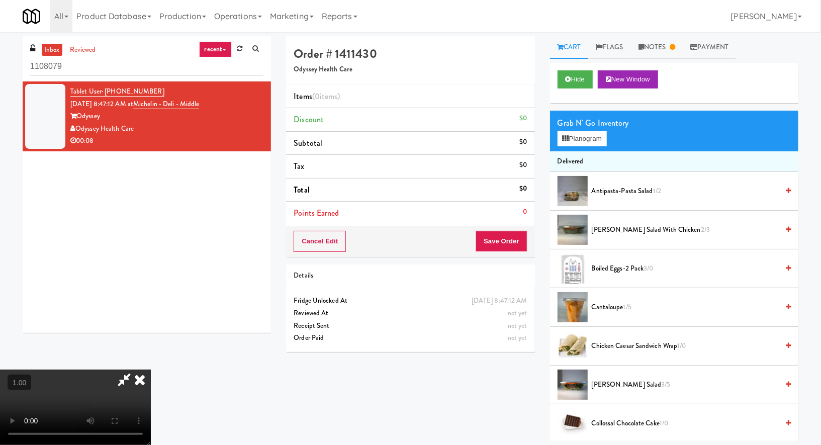
click at [151, 369] on video at bounding box center [75, 406] width 151 height 75
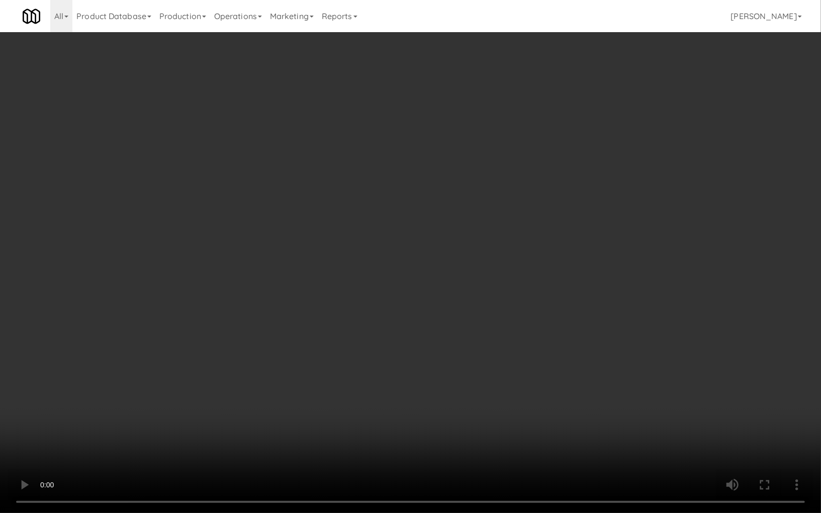
click at [287, 176] on video at bounding box center [410, 256] width 821 height 513
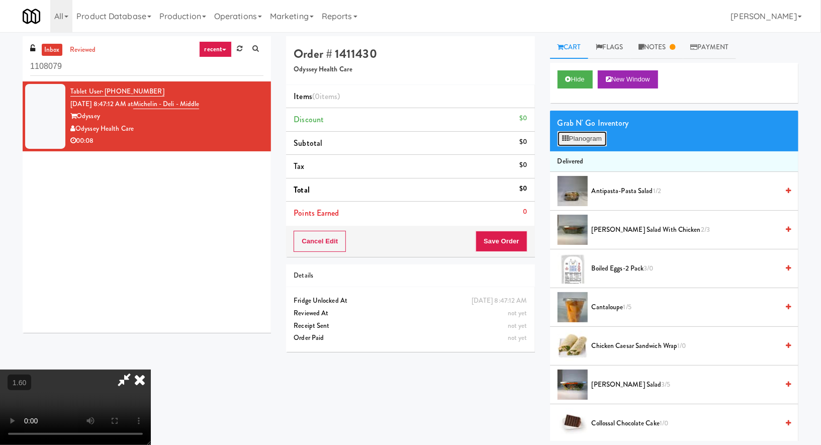
click at [586, 137] on button "Planogram" at bounding box center [581, 138] width 49 height 15
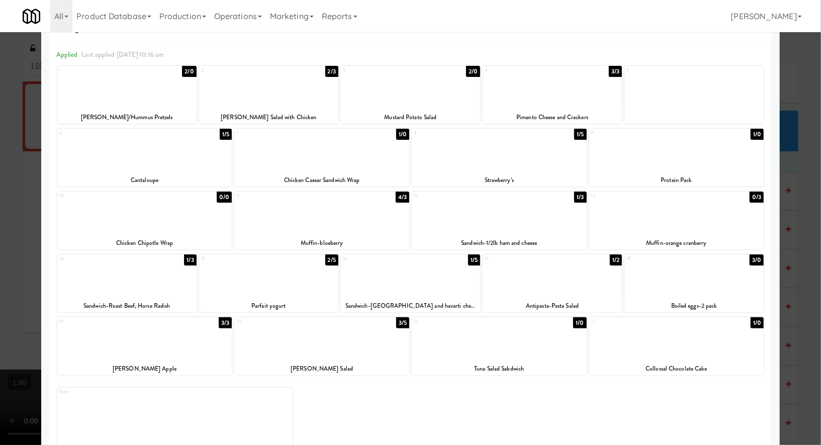
scroll to position [34, 0]
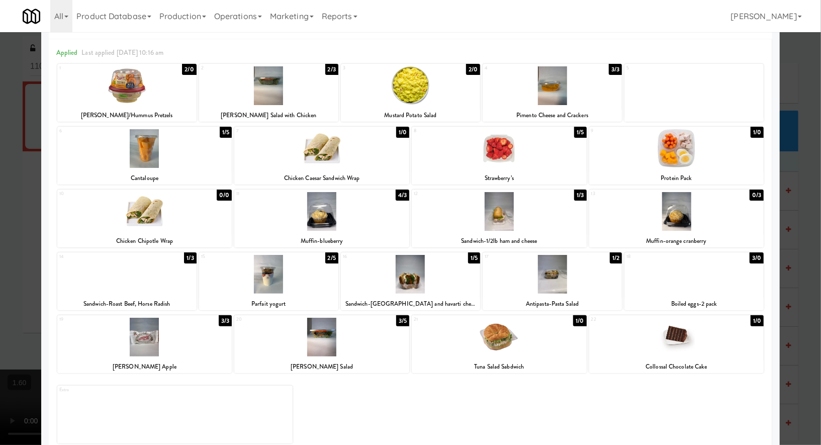
click at [804, 98] on div at bounding box center [410, 222] width 821 height 445
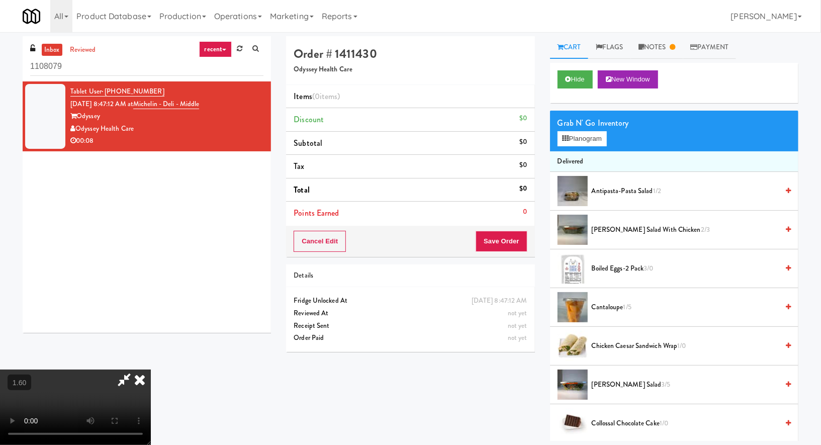
scroll to position [107, 0]
click at [151, 369] on video at bounding box center [75, 406] width 151 height 75
click at [151, 369] on icon at bounding box center [140, 379] width 22 height 20
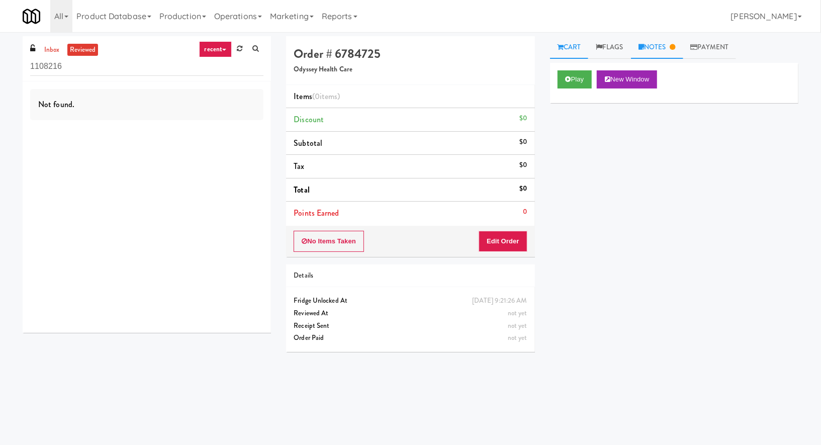
click at [665, 48] on link "Notes" at bounding box center [657, 47] width 52 height 23
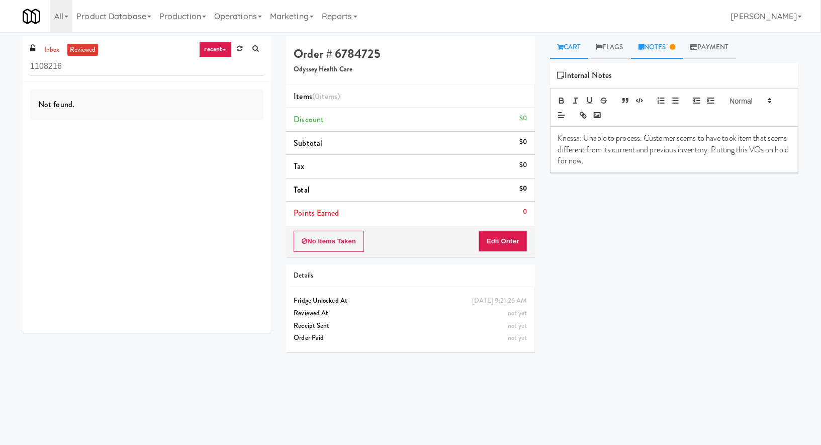
click at [572, 53] on link "Cart" at bounding box center [569, 47] width 39 height 23
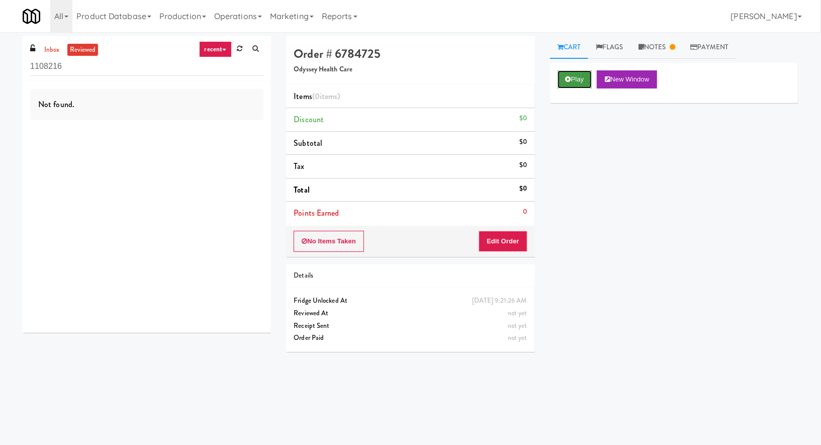
click at [585, 79] on button "Play" at bounding box center [574, 79] width 35 height 18
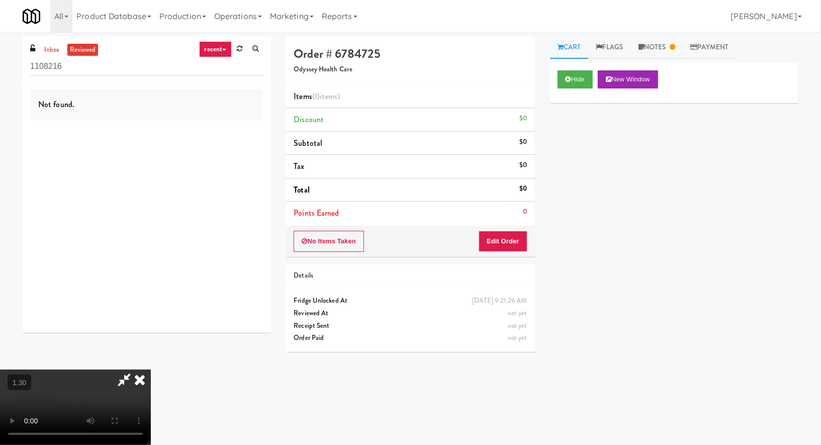
click at [151, 369] on video at bounding box center [75, 406] width 151 height 75
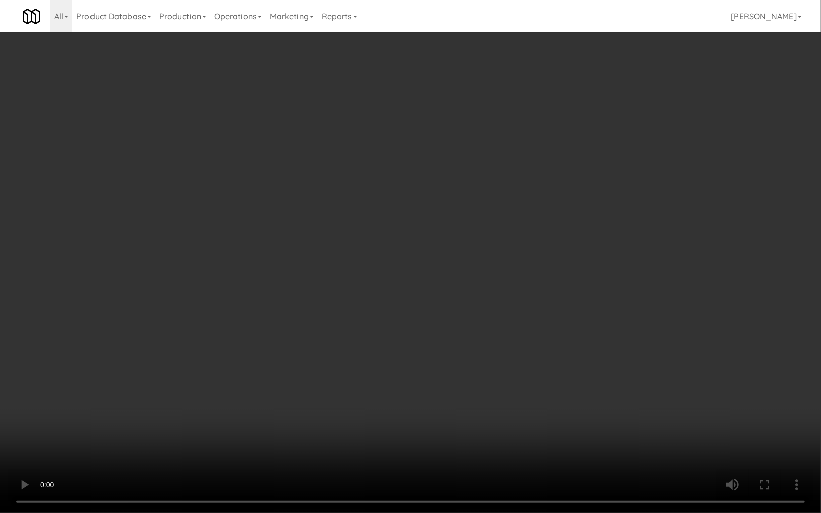
click at [376, 232] on video at bounding box center [410, 256] width 821 height 513
click at [400, 309] on video at bounding box center [410, 256] width 821 height 513
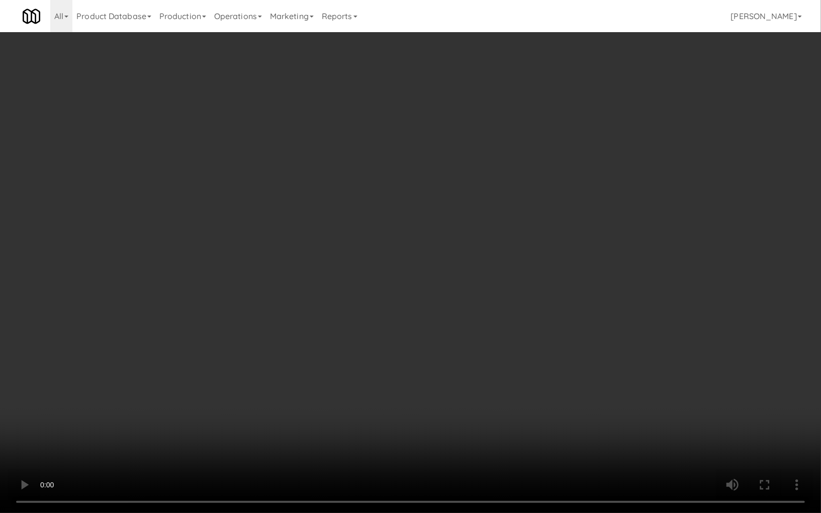
click at [415, 364] on video at bounding box center [410, 256] width 821 height 513
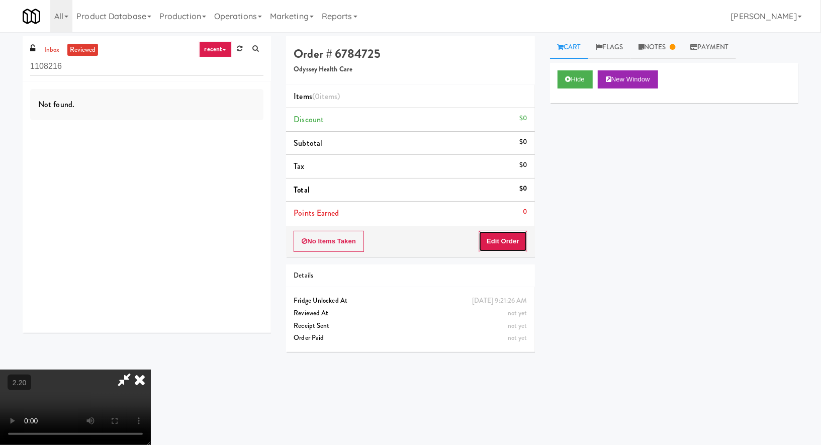
click at [521, 238] on button "Edit Order" at bounding box center [502, 241] width 49 height 21
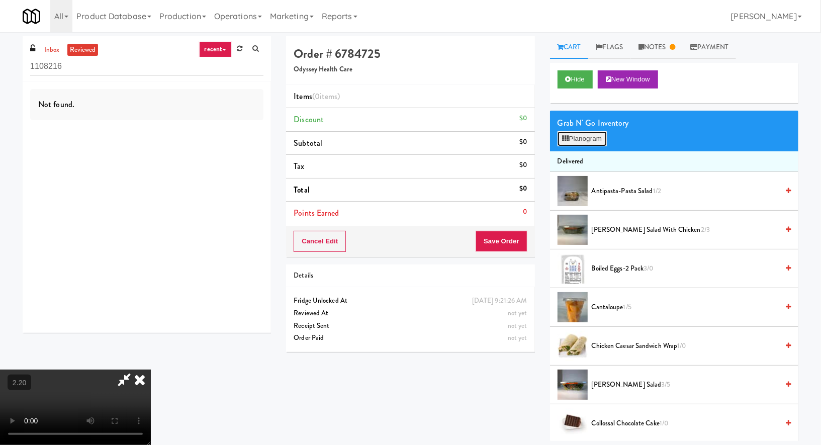
click at [588, 145] on button "Planogram" at bounding box center [581, 138] width 49 height 15
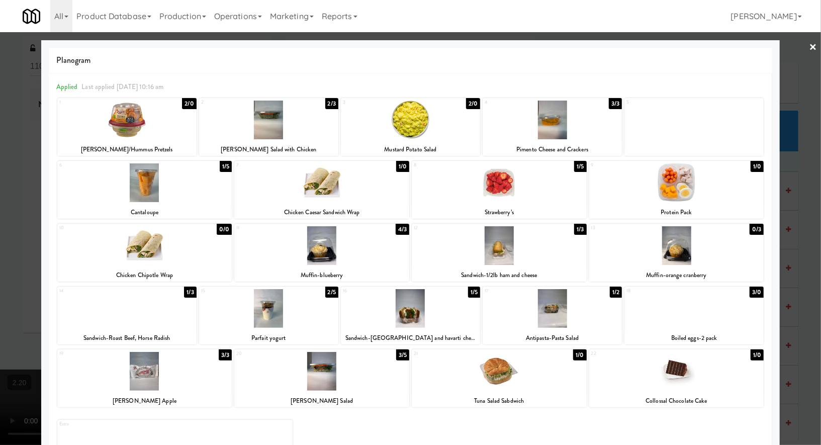
click at [678, 177] on div at bounding box center [676, 182] width 175 height 39
click at [369, 185] on div at bounding box center [321, 182] width 175 height 39
click at [814, 52] on link "×" at bounding box center [812, 47] width 8 height 31
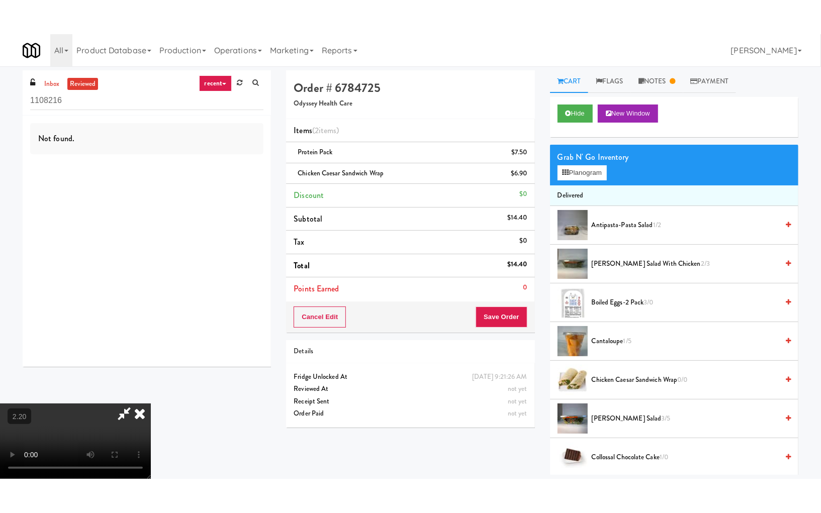
scroll to position [107, 0]
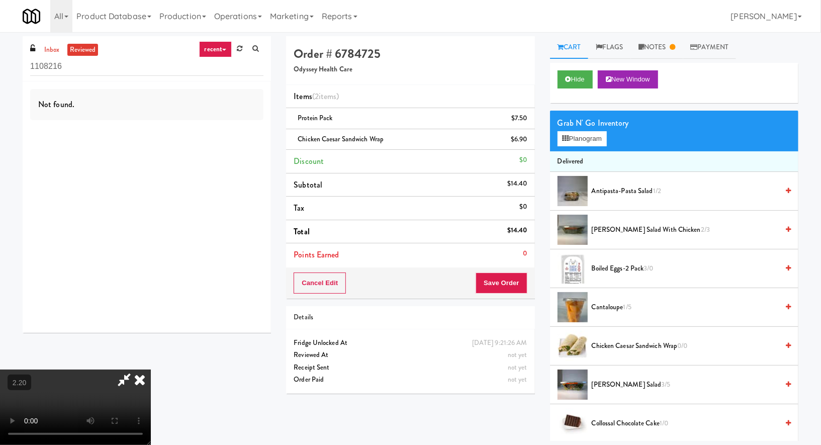
click at [151, 369] on video at bounding box center [75, 406] width 151 height 75
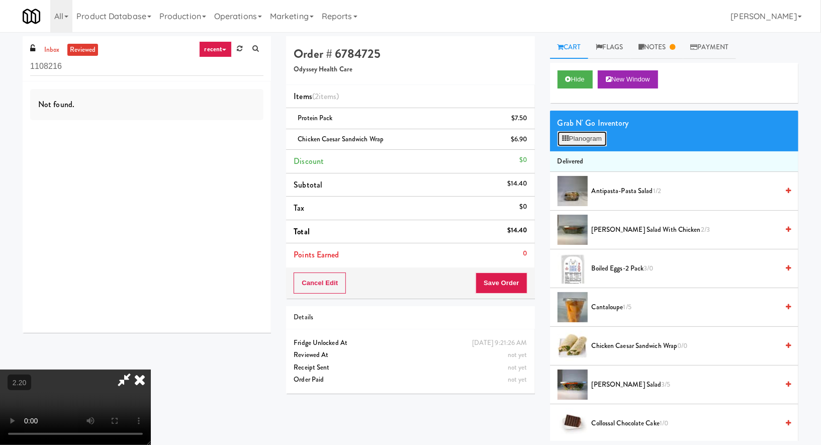
click at [590, 137] on button "Planogram" at bounding box center [581, 138] width 49 height 15
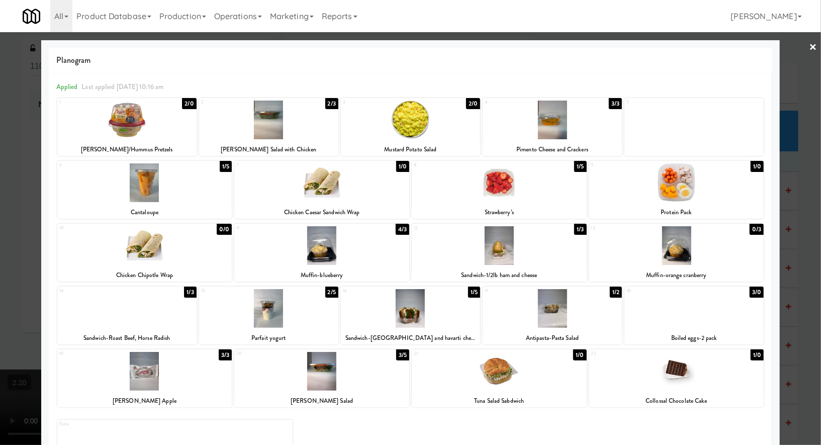
click at [810, 44] on link "×" at bounding box center [812, 47] width 8 height 31
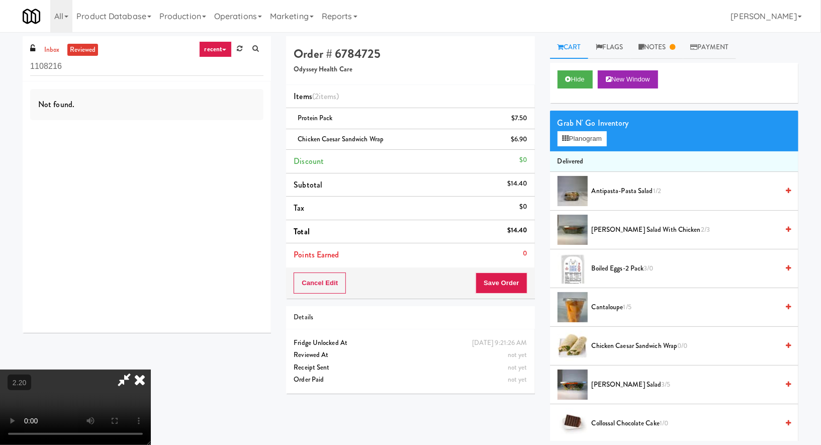
click at [151, 369] on video at bounding box center [75, 406] width 151 height 75
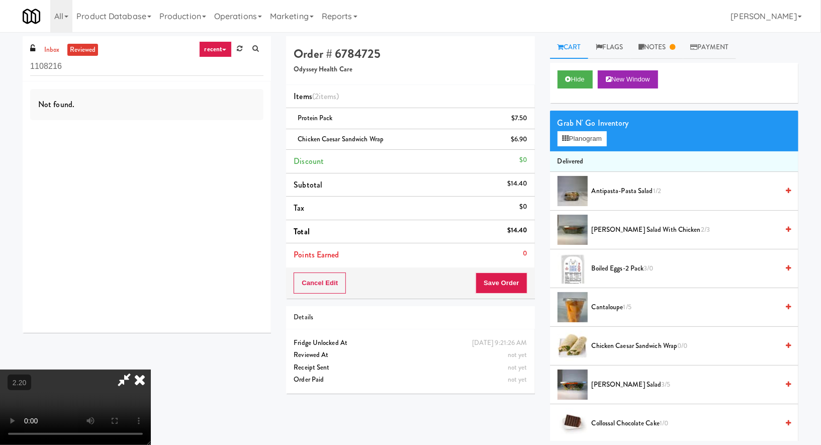
click at [151, 369] on video at bounding box center [75, 406] width 151 height 75
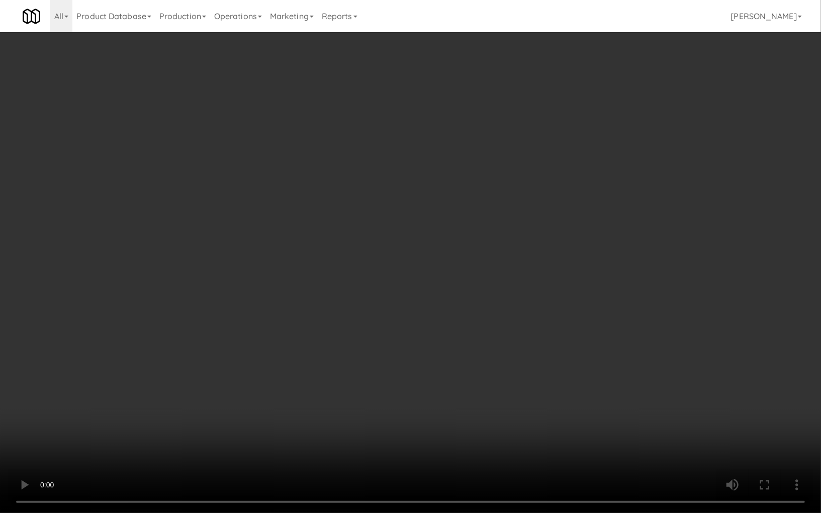
click at [402, 241] on video at bounding box center [410, 256] width 821 height 513
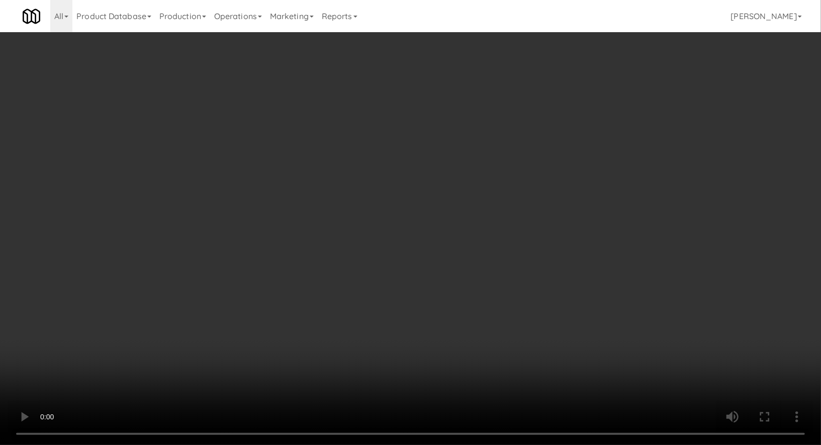
scroll to position [0, 0]
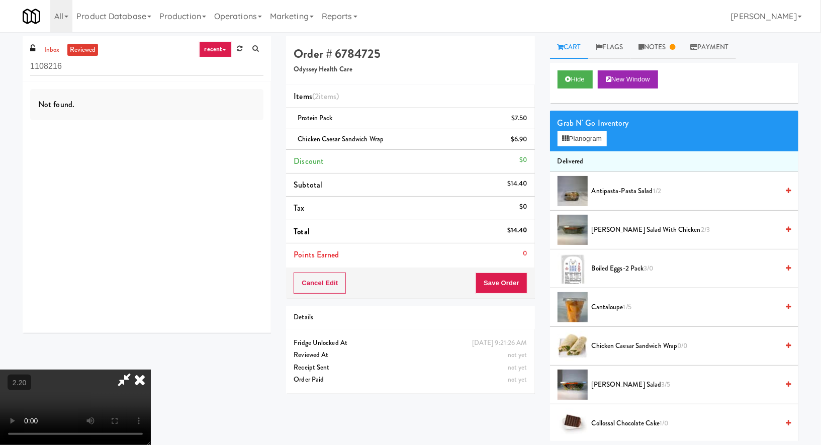
click at [151, 369] on icon at bounding box center [140, 379] width 22 height 20
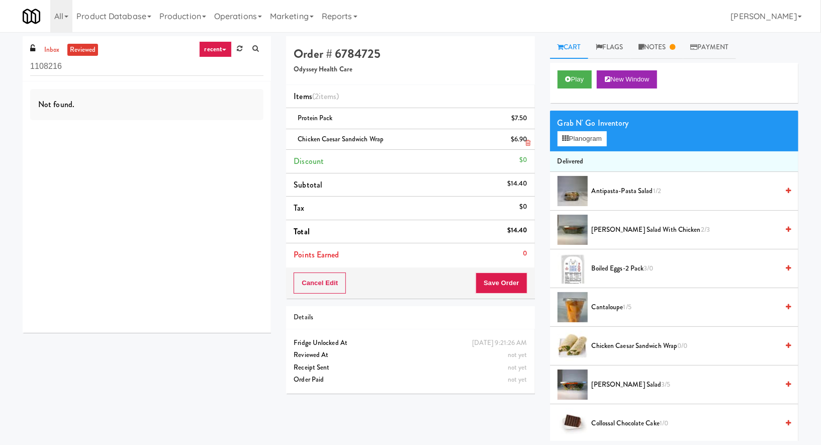
click at [527, 142] on icon at bounding box center [528, 143] width 5 height 7
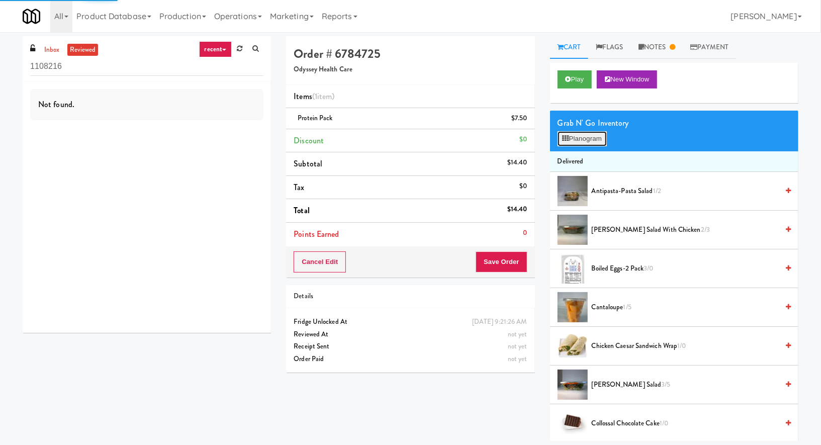
click at [581, 139] on button "Planogram" at bounding box center [581, 138] width 49 height 15
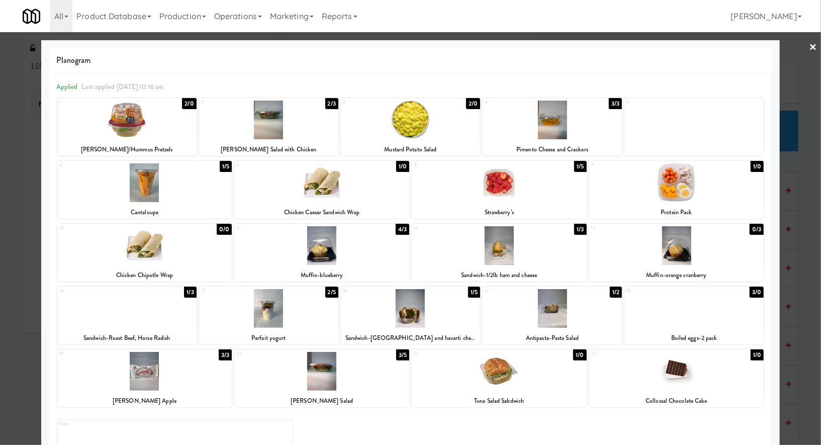
click at [499, 184] on div at bounding box center [499, 182] width 175 height 39
click at [810, 48] on link "×" at bounding box center [812, 47] width 8 height 31
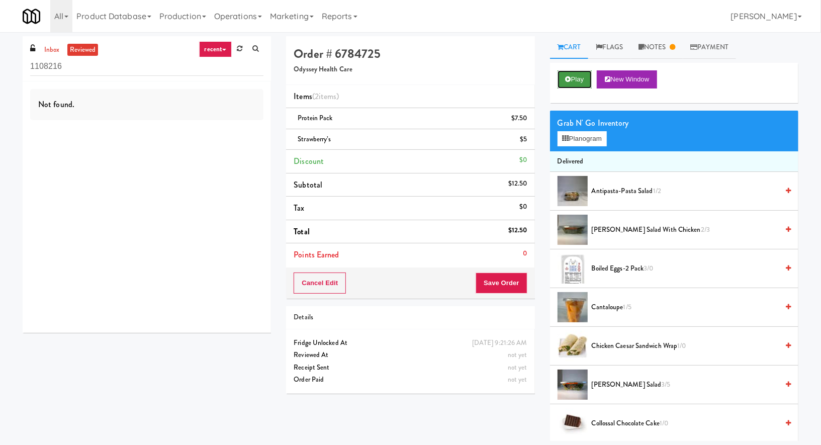
click at [566, 76] on icon at bounding box center [568, 79] width 6 height 7
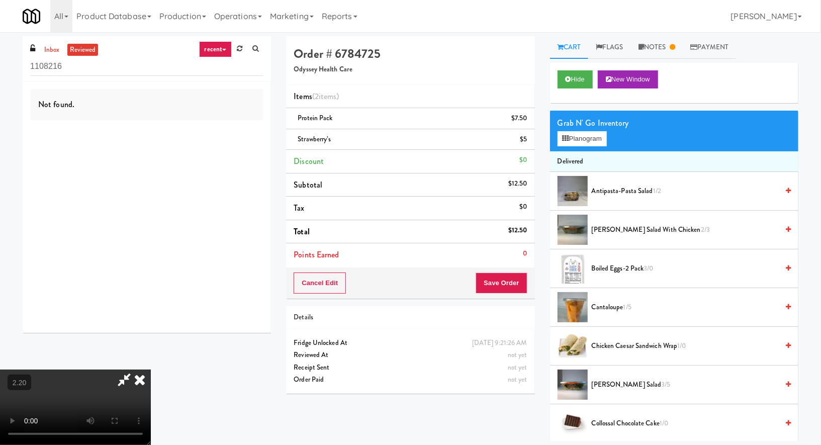
click at [151, 369] on video at bounding box center [75, 406] width 151 height 75
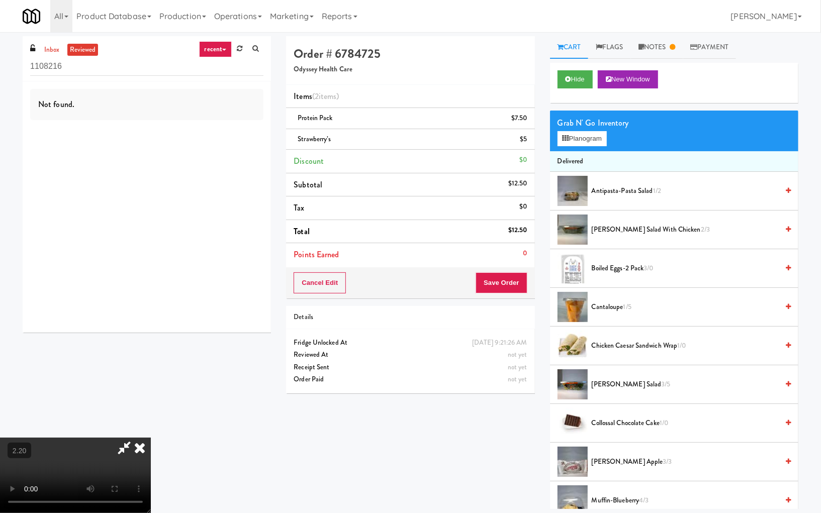
click at [151, 438] on video at bounding box center [75, 475] width 151 height 75
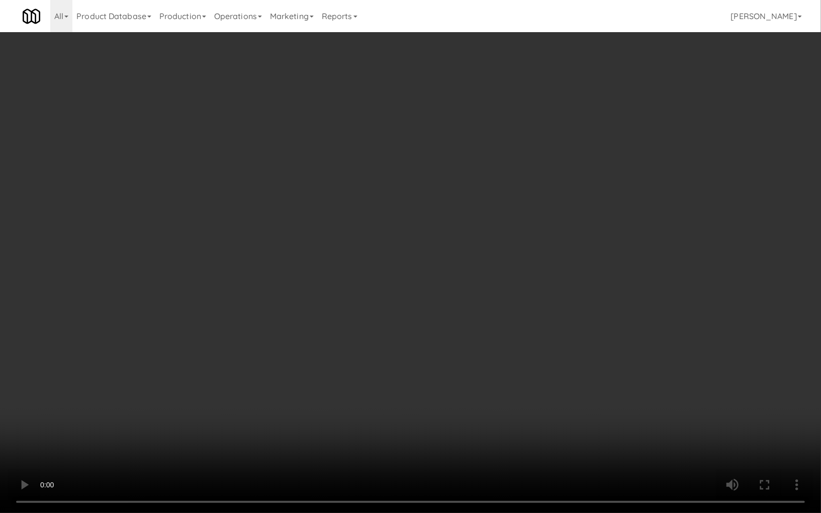
click at [284, 291] on video at bounding box center [410, 256] width 821 height 513
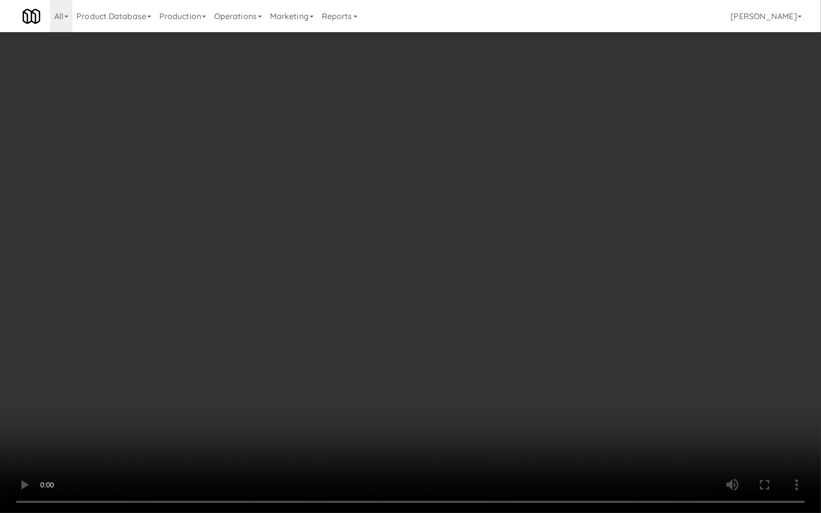
click at [334, 243] on video at bounding box center [410, 256] width 821 height 513
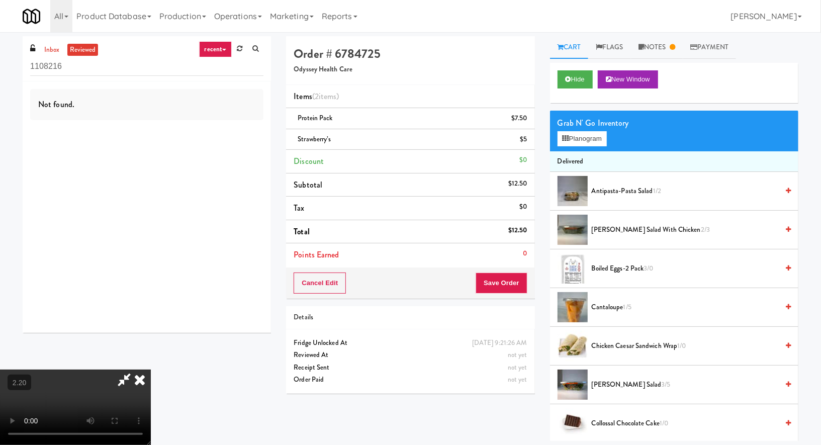
click at [151, 369] on icon at bounding box center [140, 379] width 22 height 20
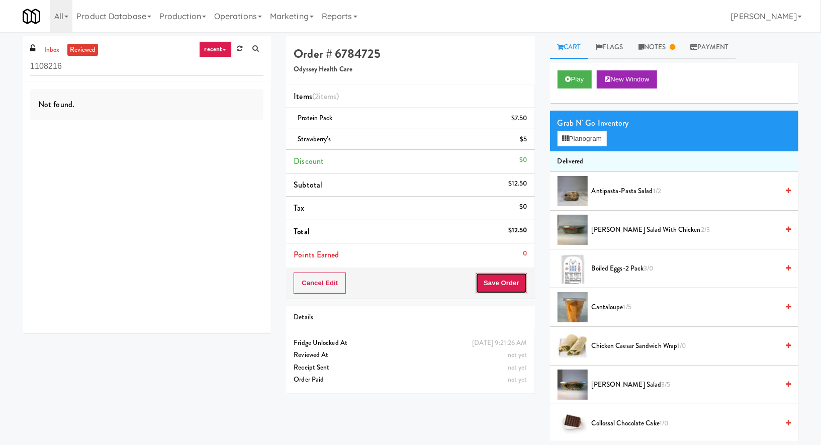
click at [512, 286] on button "Save Order" at bounding box center [500, 282] width 51 height 21
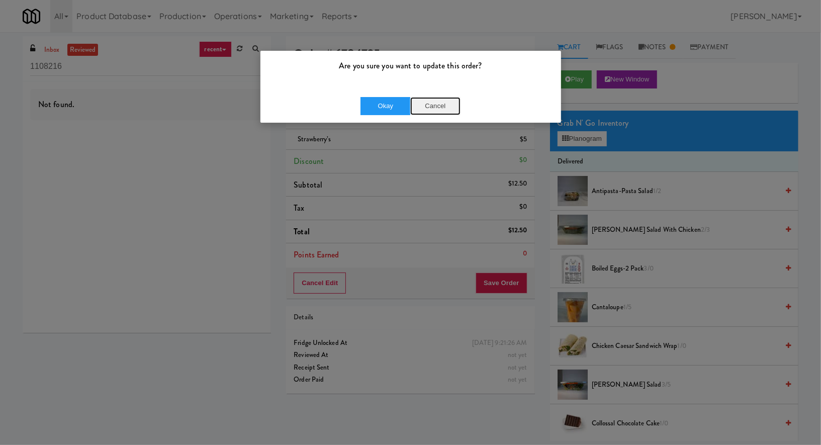
click at [434, 106] on button "Cancel" at bounding box center [435, 106] width 50 height 18
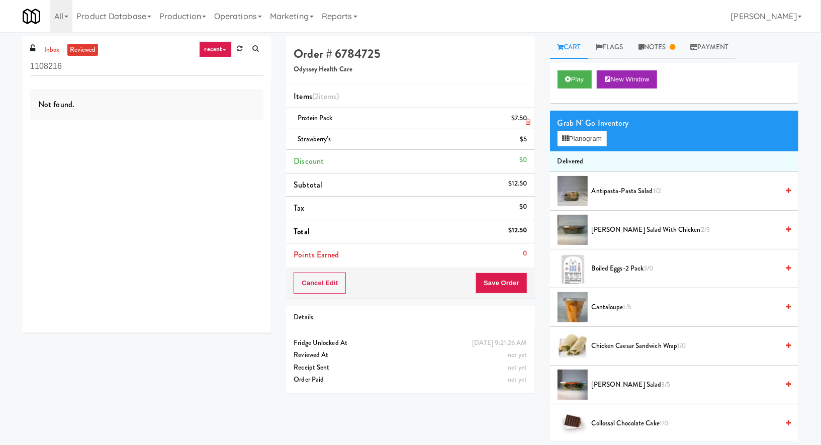
click at [526, 121] on icon at bounding box center [528, 122] width 5 height 7
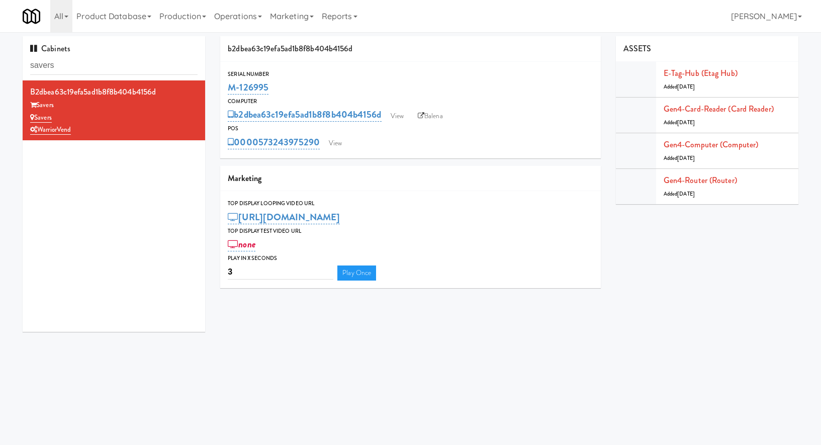
click at [77, 73] on input "savers" at bounding box center [113, 65] width 167 height 19
type input "[PERSON_NAME] Corporation"
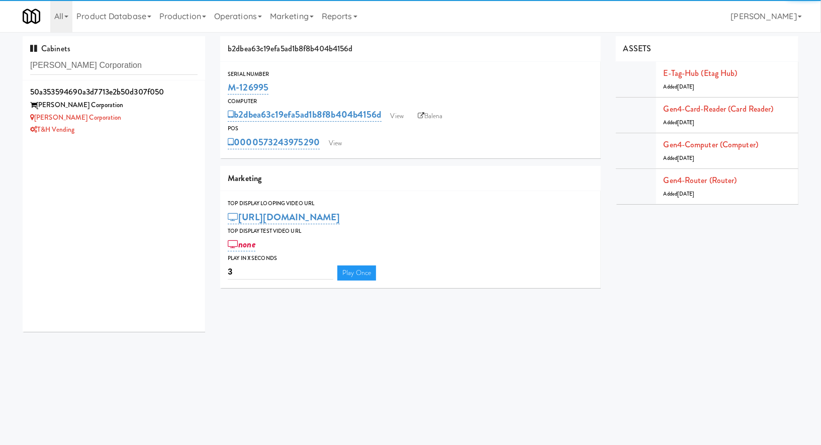
click at [165, 120] on div "[PERSON_NAME] Corporation" at bounding box center [113, 118] width 167 height 13
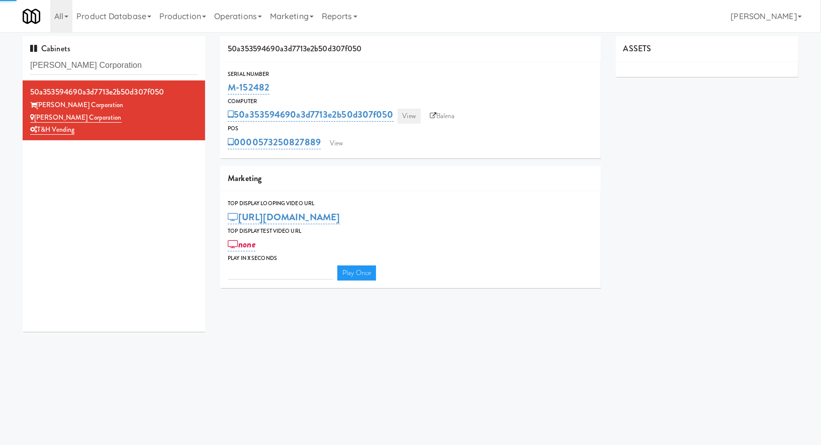
type input "3"
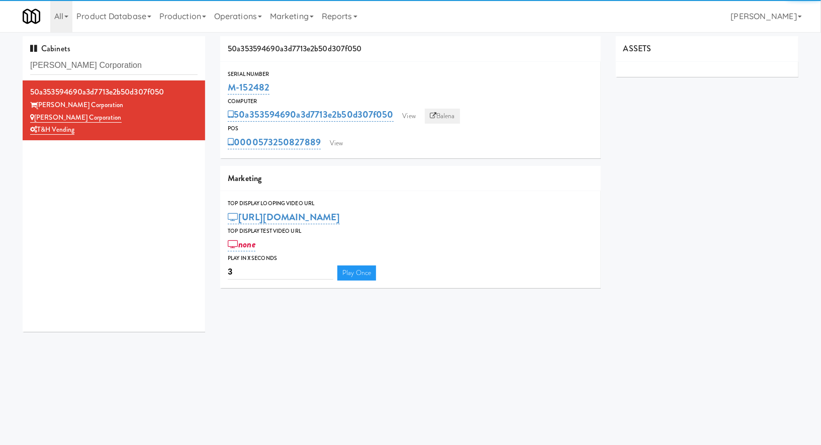
click at [446, 121] on link "Balena" at bounding box center [442, 116] width 35 height 15
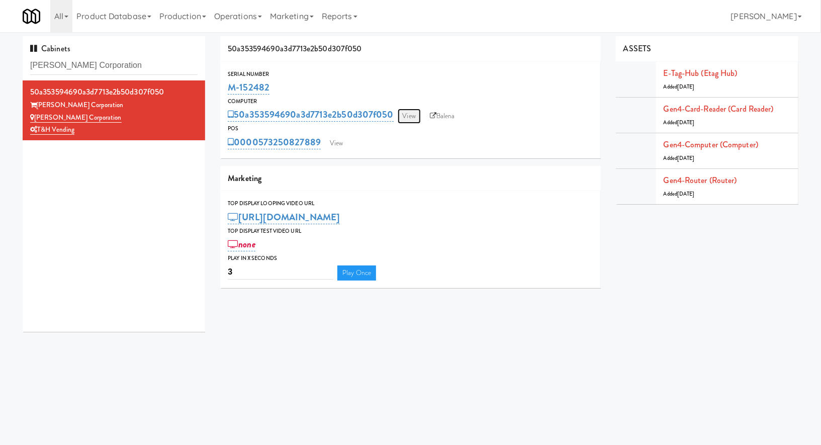
click at [411, 113] on link "View" at bounding box center [408, 116] width 23 height 15
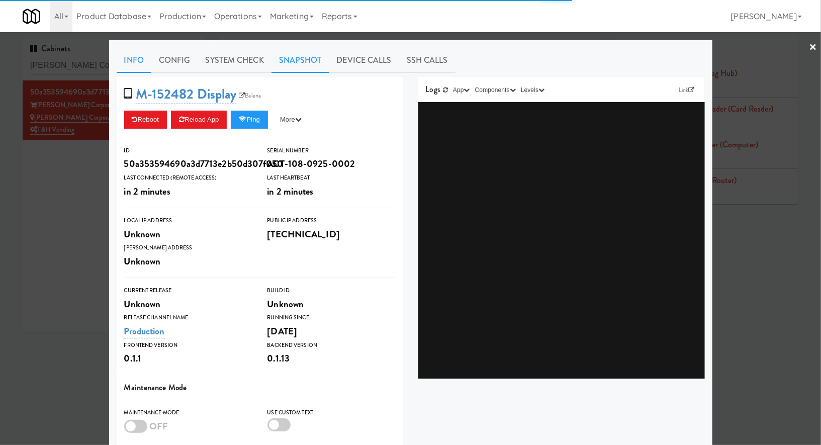
click at [311, 62] on link "Snapshot" at bounding box center [300, 60] width 58 height 25
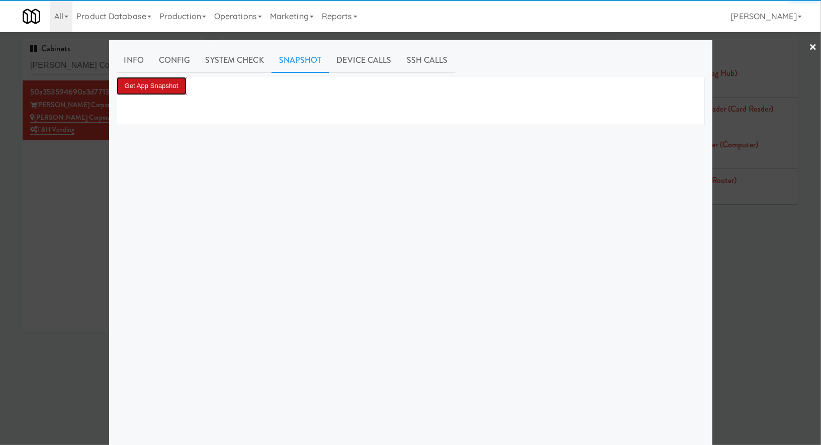
click at [176, 77] on button "Get App Snapshot" at bounding box center [152, 86] width 70 height 18
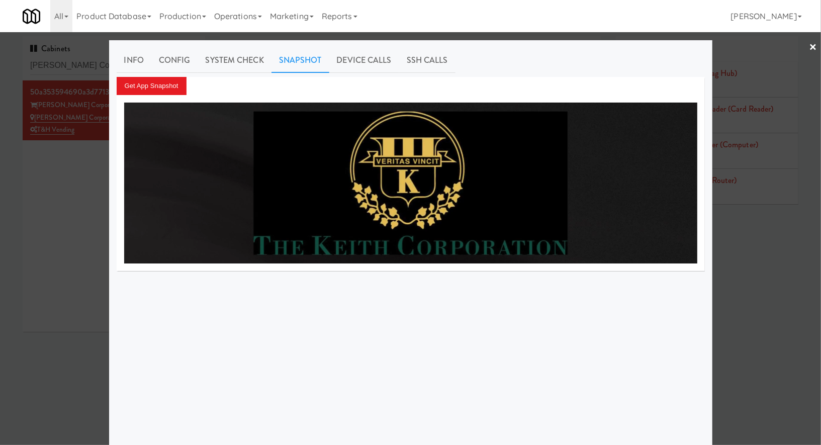
click at [36, 219] on div at bounding box center [410, 222] width 821 height 445
